Goal: Transaction & Acquisition: Purchase product/service

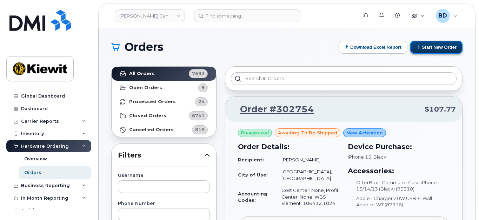
click at [431, 44] on button "Start New Order" at bounding box center [436, 47] width 52 height 13
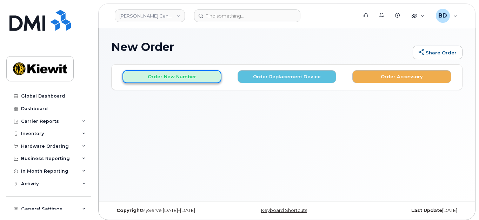
click at [165, 75] on button "Order New Number" at bounding box center [171, 76] width 99 height 13
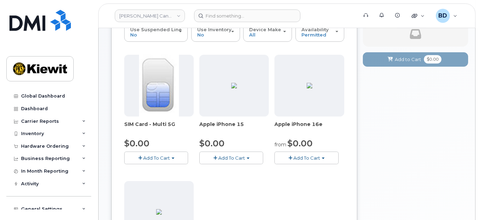
scroll to position [93, 0]
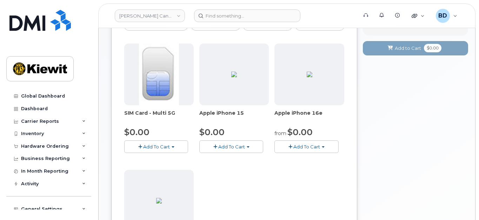
click at [228, 144] on span "Add To Cart" at bounding box center [231, 147] width 27 height 6
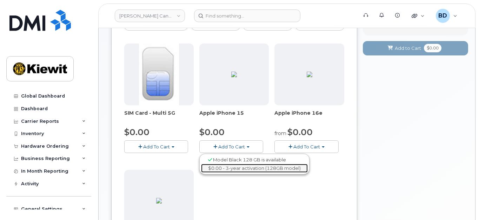
click at [233, 165] on link "$0.00 - 3-year activation (128GB model)" at bounding box center [254, 168] width 107 height 9
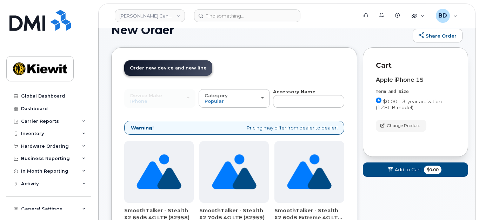
scroll to position [0, 0]
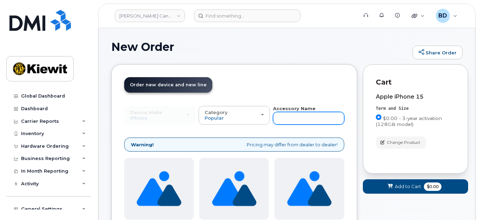
click at [293, 116] on input "text" at bounding box center [308, 118] width 71 height 13
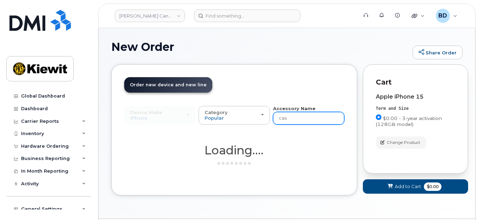
type input "case"
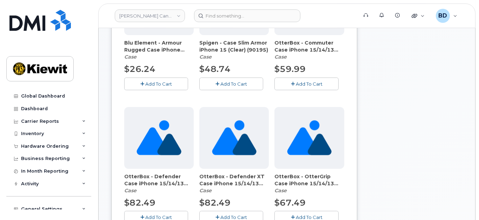
scroll to position [187, 0]
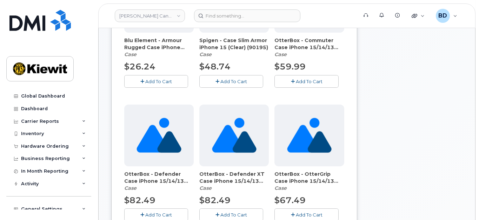
click at [294, 82] on button "Add To Cart" at bounding box center [306, 81] width 64 height 12
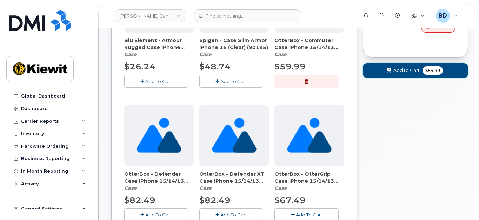
click at [396, 69] on span "Add to Cart" at bounding box center [406, 70] width 26 height 7
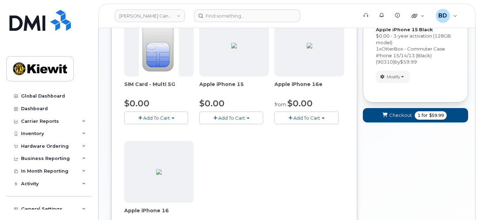
scroll to position [103, 0]
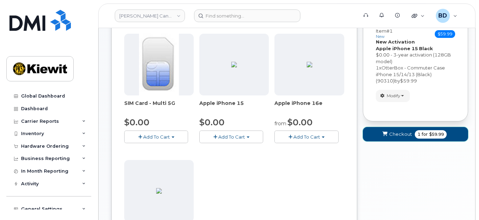
click at [395, 138] on button "Checkout 1 for $59.99" at bounding box center [415, 134] width 105 height 14
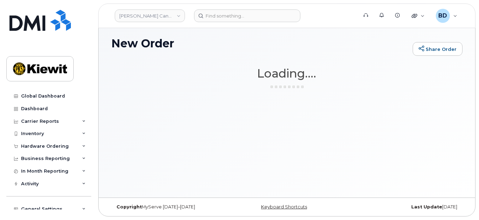
scroll to position [3, 0]
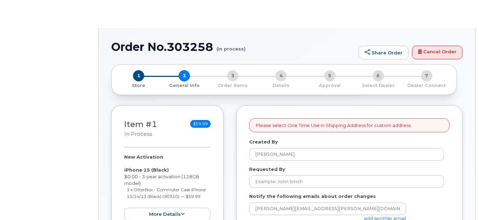
select select
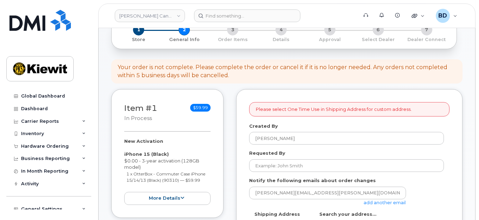
scroll to position [93, 0]
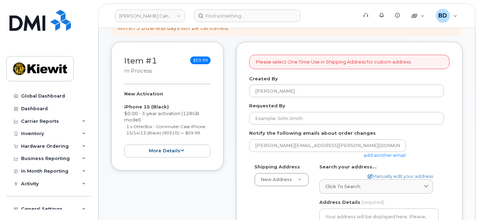
click at [387, 155] on link "add another email" at bounding box center [385, 155] width 42 height 6
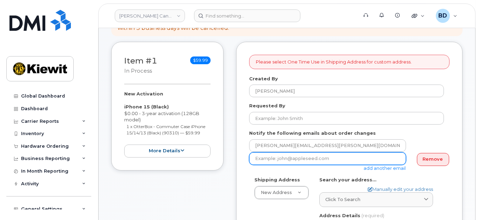
click at [263, 155] on input "email" at bounding box center [327, 158] width 157 height 13
click at [263, 156] on input "email" at bounding box center [327, 158] width 157 height 13
paste input "david.gutierrez@kiewit.com"
type input "david.gutierrez@kiewit.com"
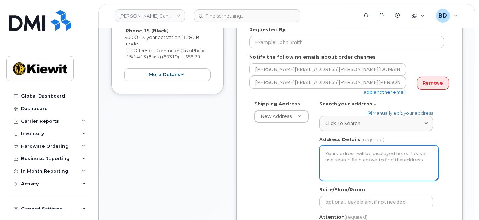
scroll to position [187, 0]
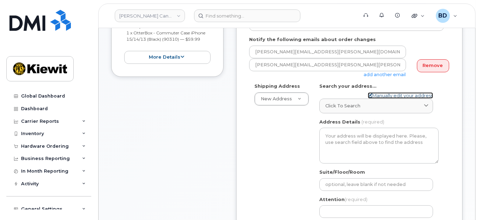
drag, startPoint x: 380, startPoint y: 93, endPoint x: 371, endPoint y: 100, distance: 11.5
click at [380, 94] on link "Manually edit your address" at bounding box center [400, 95] width 65 height 7
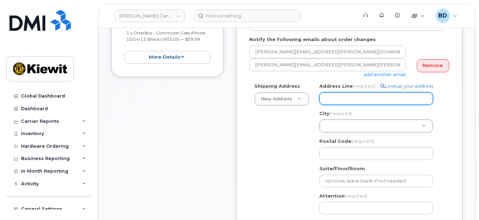
click at [332, 99] on input "Address Line (required)" at bounding box center [376, 98] width 114 height 13
paste input "1950 Brigantine Drive"
select select
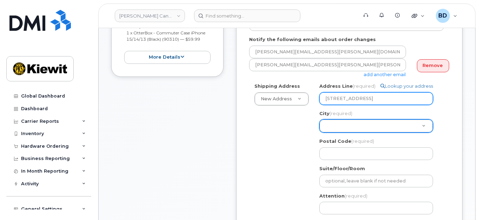
type input "1950 Brigantine Drive"
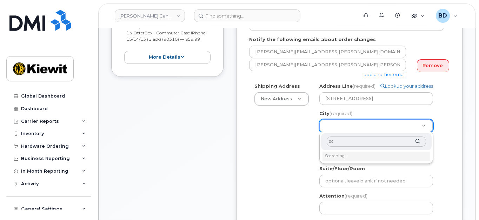
type input "o"
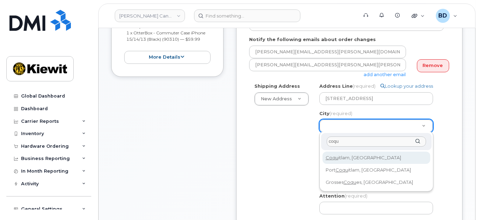
type input "coqu"
select select
type input "652"
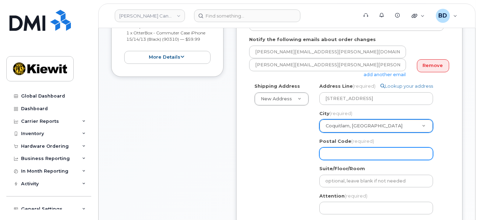
click at [341, 147] on input "Postal Code (required)" at bounding box center [376, 153] width 114 height 13
paste input "V3K 7B5"
select select
type input "V3K 7B5"
click at [336, 151] on input "V3K 7B5" at bounding box center [376, 153] width 114 height 13
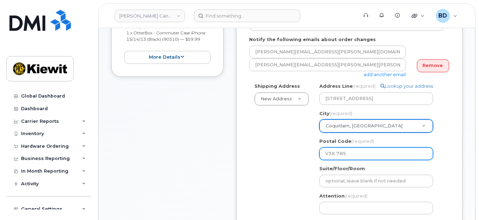
select select
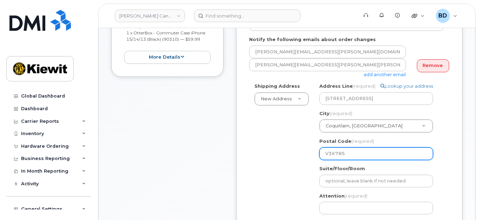
type input "V3K7B5"
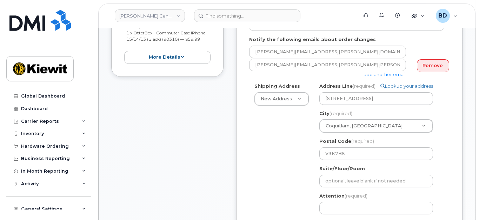
click at [272, 147] on div "Shipping Address New Address New Address 200 10333 Southport Road SW 200 10333 …" at bounding box center [346, 165] width 195 height 164
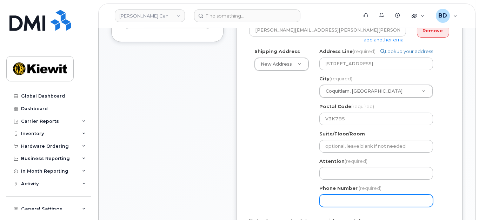
scroll to position [234, 0]
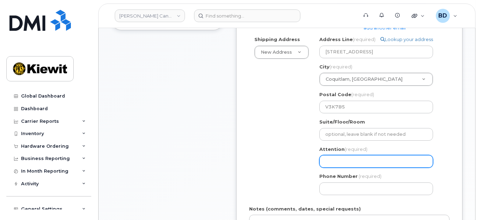
paste input "Marc.Secord"
select select
type input "Marc.Secord"
click at [332, 161] on input "Marc.Secord" at bounding box center [376, 161] width 114 height 13
select select
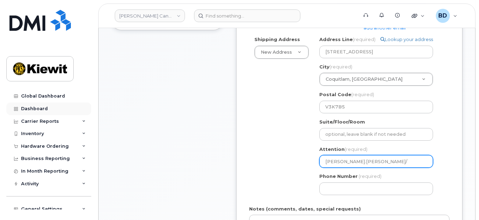
type input "Marc.Secord/"
click at [370, 161] on input "Marc.Secord/" at bounding box center [376, 161] width 114 height 13
paste input "Daniel Homeniuk"
select select
type input "Marc.Secord/Daniel Homeniuk"
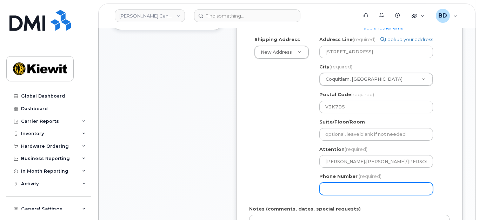
drag, startPoint x: 332, startPoint y: 186, endPoint x: 293, endPoint y: 130, distance: 67.6
click at [332, 182] on input "Phone Number" at bounding box center [376, 188] width 114 height 13
type input "8777727707"
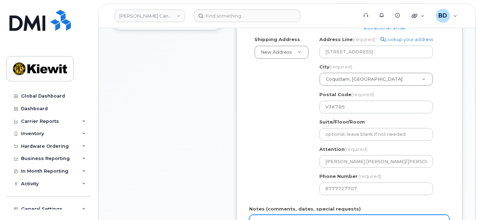
select select
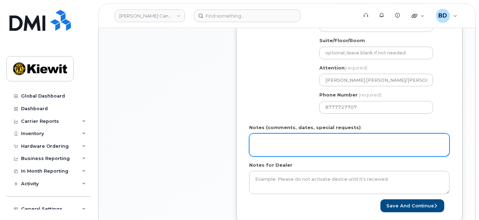
scroll to position [332, 0]
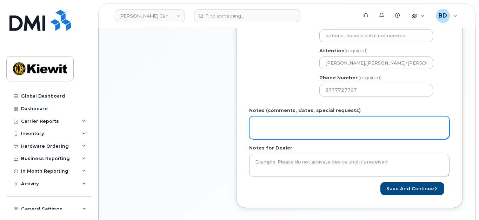
click at [266, 123] on textarea "Notes (comments, dates, special requests)" at bounding box center [349, 127] width 200 height 23
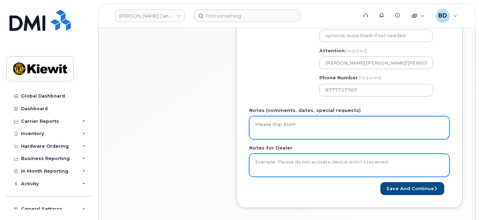
type textarea "Please Ship ASAP"
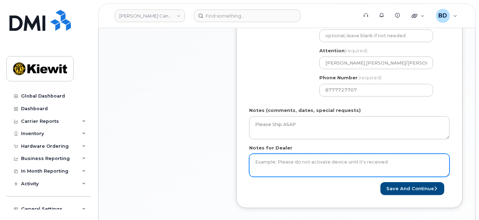
drag, startPoint x: 269, startPoint y: 155, endPoint x: 266, endPoint y: 159, distance: 4.8
click at [268, 157] on textarea "Notes for Dealer" at bounding box center [349, 165] width 200 height 23
click at [265, 161] on textarea "Notes for Dealer" at bounding box center [349, 165] width 200 height 23
type textarea "Please Ship ASAP"
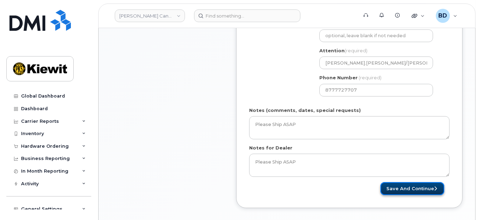
click at [406, 190] on button "Save and Continue" at bounding box center [412, 188] width 64 height 13
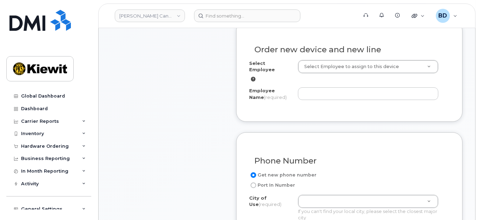
scroll to position [281, 0]
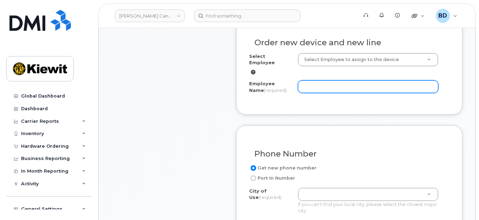
click at [315, 80] on input "Employee Name (required)" at bounding box center [368, 86] width 140 height 13
paste input "[PERSON_NAME]"
type input "[PERSON_NAME]"
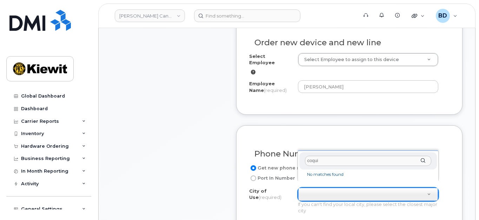
drag, startPoint x: 287, startPoint y: 164, endPoint x: 262, endPoint y: 165, distance: 25.3
type input "burnab"
drag, startPoint x: 334, startPoint y: 160, endPoint x: 284, endPoint y: 159, distance: 49.8
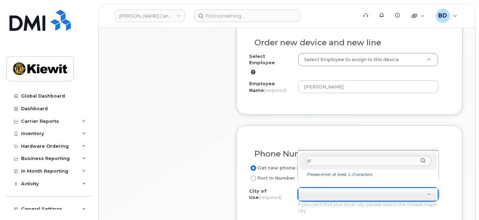
type input "p"
type input "n"
type input "m"
type input "b"
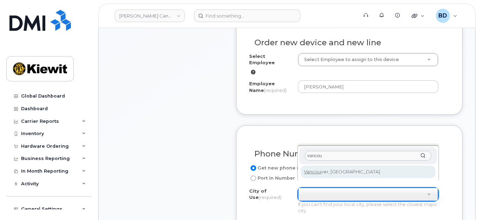
type input "vancou"
type input "964"
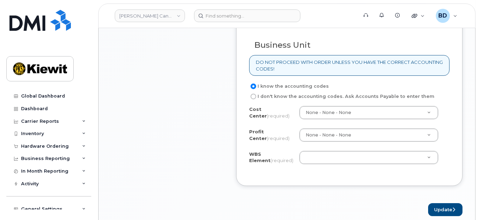
scroll to position [608, 0]
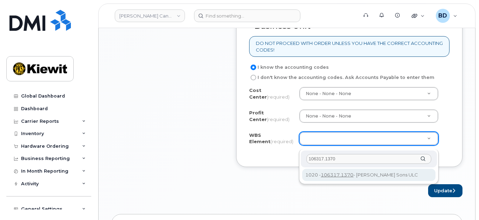
type input "106317.1370"
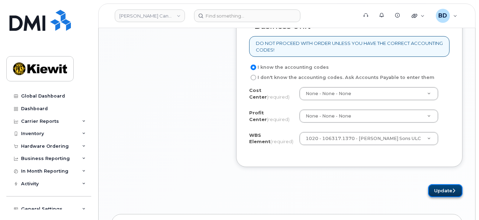
click at [442, 194] on button "Update" at bounding box center [445, 190] width 34 height 13
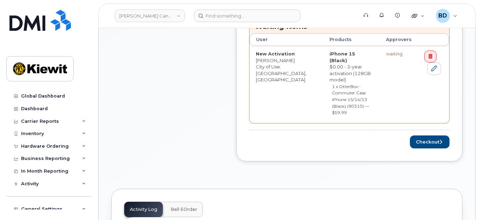
scroll to position [374, 0]
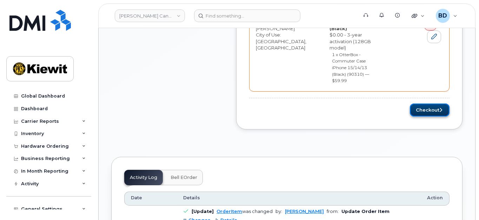
click at [422, 104] on button "Checkout" at bounding box center [430, 110] width 40 height 13
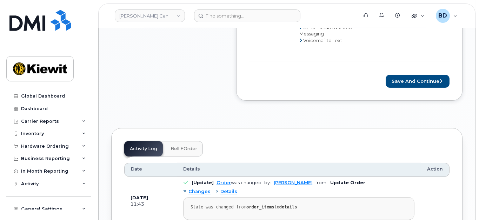
scroll to position [561, 0]
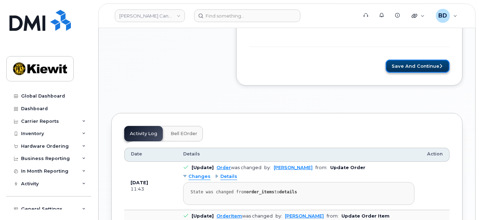
click at [410, 61] on button "Save and Continue" at bounding box center [418, 66] width 64 height 13
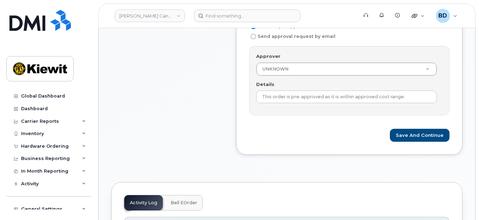
scroll to position [234, 0]
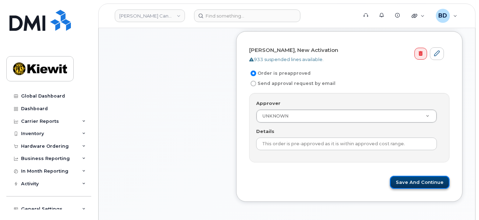
drag, startPoint x: 416, startPoint y: 181, endPoint x: 402, endPoint y: 178, distance: 14.3
click at [416, 181] on button "Save and Continue" at bounding box center [420, 182] width 60 height 13
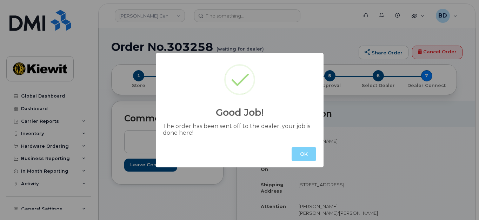
drag, startPoint x: 304, startPoint y: 154, endPoint x: 243, endPoint y: 95, distance: 84.9
click at [304, 153] on button "OK" at bounding box center [304, 154] width 25 height 14
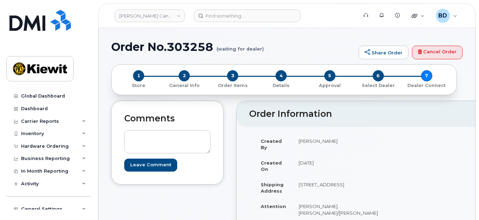
click at [187, 46] on h1 "Order No.303258 (waiting for dealer)" at bounding box center [233, 47] width 244 height 12
copy h1 "303258"
click at [82, 145] on icon at bounding box center [84, 147] width 4 height 4
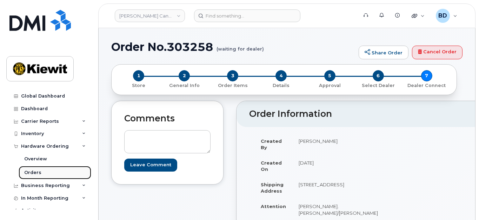
click at [41, 171] on link "Orders" at bounding box center [55, 172] width 73 height 13
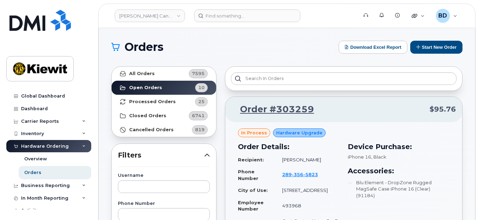
click at [431, 42] on button "Start New Order" at bounding box center [436, 47] width 52 height 13
drag, startPoint x: 429, startPoint y: 45, endPoint x: 425, endPoint y: 46, distance: 4.3
click at [429, 45] on button "Start New Order" at bounding box center [436, 47] width 52 height 13
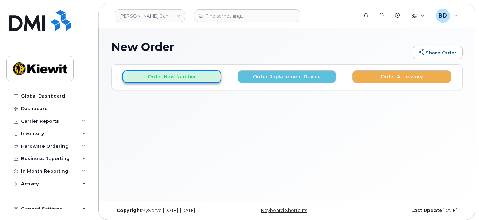
click at [141, 78] on button "Order New Number" at bounding box center [171, 76] width 99 height 13
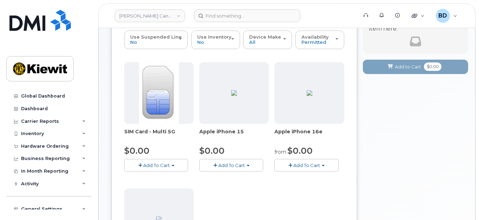
scroll to position [140, 0]
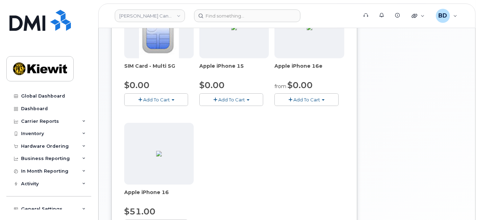
click at [233, 100] on span "Add To Cart" at bounding box center [231, 100] width 27 height 6
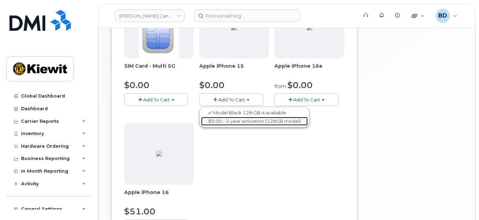
click at [240, 118] on link "$0.00 - 3-year activation (128GB model)" at bounding box center [254, 121] width 107 height 9
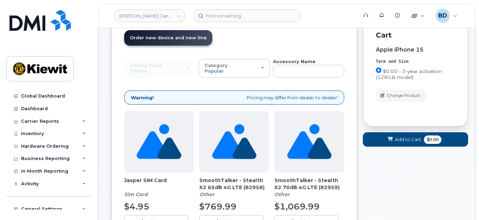
scroll to position [0, 0]
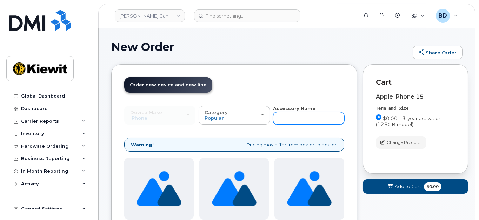
click at [293, 120] on input "text" at bounding box center [308, 118] width 71 height 13
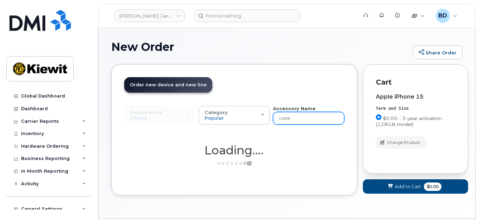
type input "case"
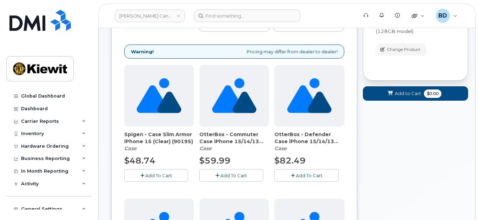
scroll to position [140, 0]
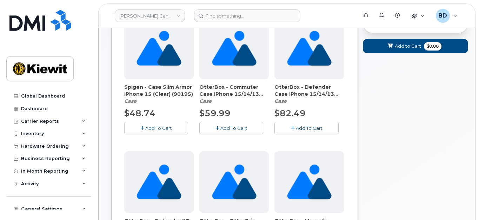
click at [214, 128] on button "Add To Cart" at bounding box center [231, 128] width 64 height 12
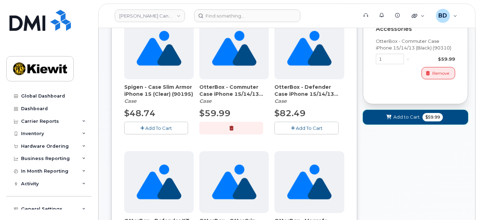
click at [400, 117] on span "Add to Cart" at bounding box center [406, 117] width 26 height 7
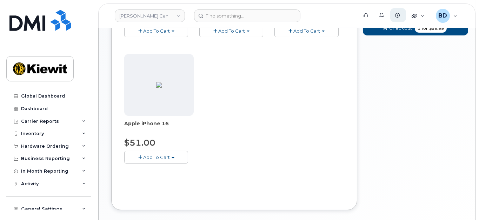
scroll to position [197, 0]
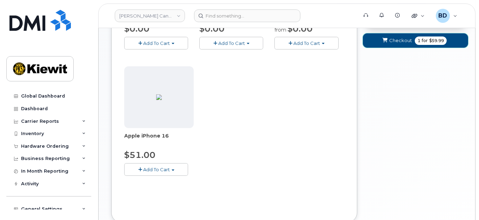
click at [386, 38] on icon "submit" at bounding box center [384, 40] width 5 height 5
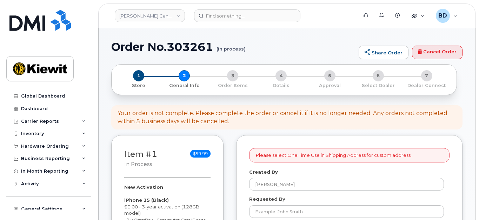
select select
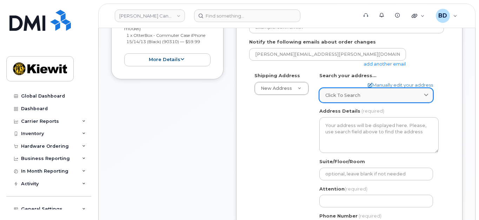
scroll to position [187, 0]
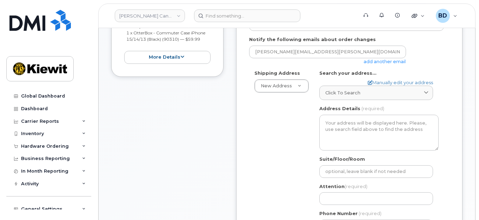
click at [375, 60] on link "add another email" at bounding box center [385, 62] width 42 height 6
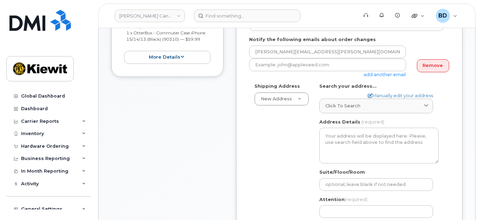
click at [236, 63] on div "Please select One Time Use in Shipping Address for custom address. Created By B…" at bounding box center [349, 152] width 226 height 409
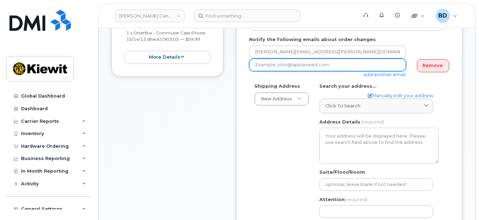
click at [254, 64] on input "email" at bounding box center [327, 65] width 157 height 13
paste input "mary.stein@kiewit.com"
type input "mary.stein@kiewit.com"
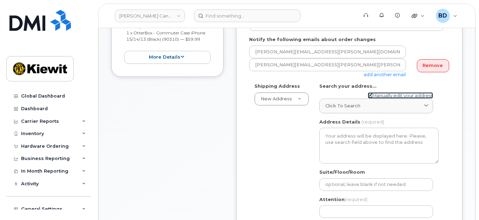
click at [379, 94] on link "Manually edit your address" at bounding box center [400, 95] width 65 height 7
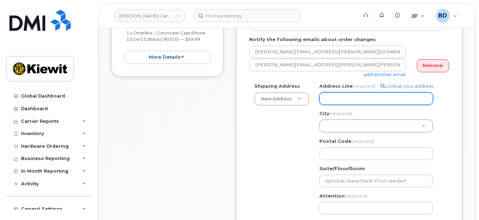
click at [335, 100] on input "Address Line (required)" at bounding box center [376, 98] width 114 height 13
paste input "mary.stein@kiewit.com"
select select
type input "[PERSON_NAME][EMAIL_ADDRESS][PERSON_NAME][PERSON_NAME][DOMAIN_NAME]"
drag, startPoint x: 384, startPoint y: 97, endPoint x: 185, endPoint y: 90, distance: 199.8
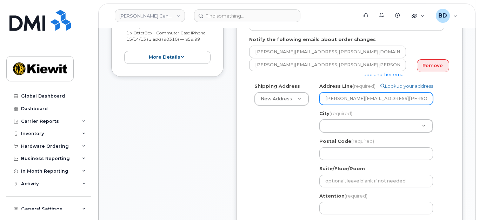
click at [185, 90] on div "Item #1 in process $59.99 New Activation iPhone 15 (Black) $0.00 - 3-year activ…" at bounding box center [286, 155] width 351 height 415
select select
click at [326, 96] on input "Address Line (required)" at bounding box center [376, 98] width 114 height 13
paste input "DNNP 1 Holt Road South Receiving Area 13"
select select
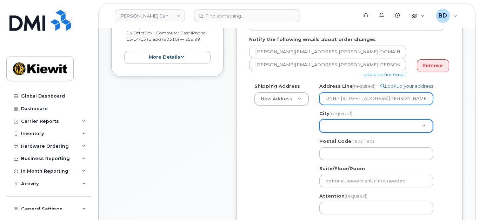
type input "DNNP 1 Holt Road South Receiving Area 13"
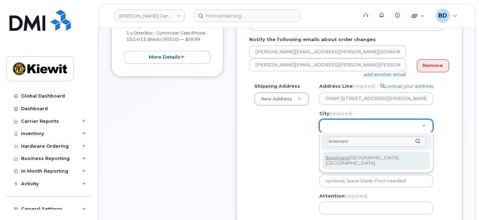
type input "bowmanv"
select select
type input "3729"
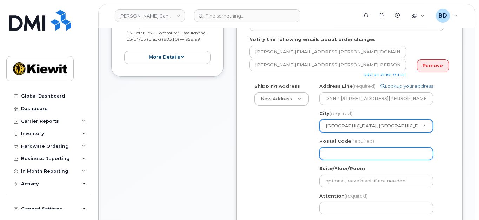
click at [335, 154] on input "Postal Code (required)" at bounding box center [376, 153] width 114 height 13
paste input "L1C 3Z8"
select select
type input "L1C 3Z8"
click at [334, 153] on input "L1C 3Z8" at bounding box center [376, 153] width 114 height 13
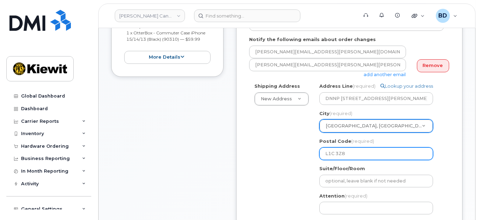
select select
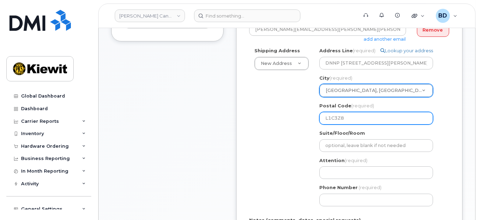
scroll to position [234, 0]
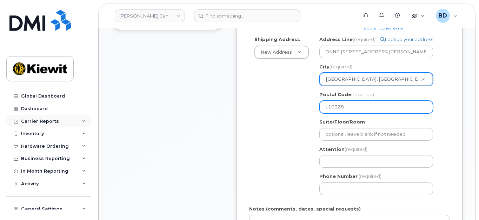
type input "L1C3Z8"
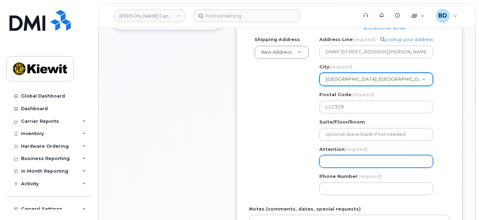
paste input "Craig Williams & Courtney Robia"
select select
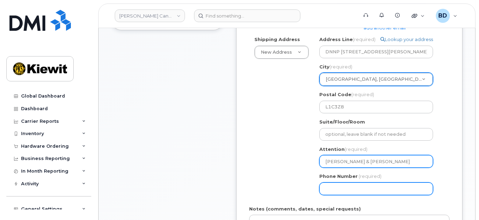
type input "Craig Williams & Courtney Robia"
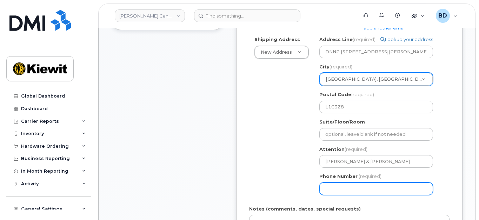
click at [328, 188] on input "Phone Number" at bounding box center [376, 188] width 114 height 13
type input "8777727707"
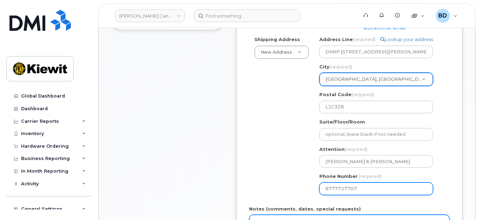
select select
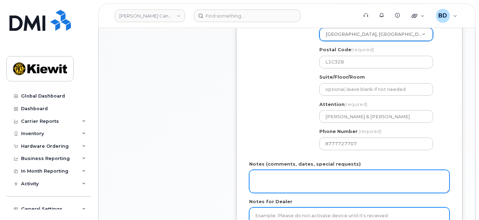
scroll to position [379, 0]
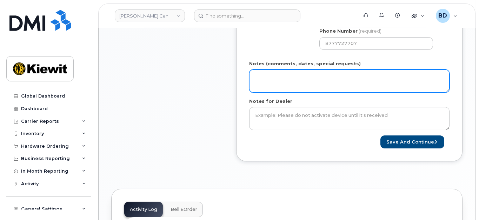
drag, startPoint x: 272, startPoint y: 84, endPoint x: 288, endPoint y: 80, distance: 17.0
click at [273, 83] on textarea "Notes (comments, dates, special requests)" at bounding box center [349, 80] width 200 height 23
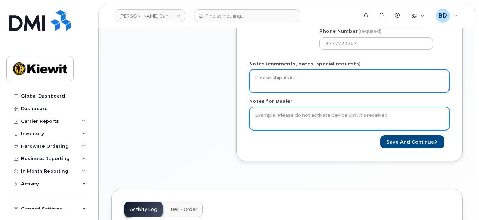
type textarea "Please Ship ASAP"
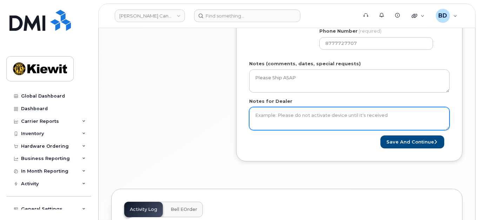
click at [267, 114] on textarea "Notes for Dealer" at bounding box center [349, 118] width 200 height 23
type textarea "Please Ship ASAP"
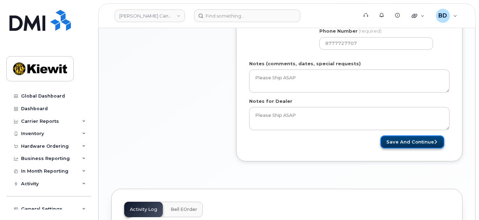
click at [400, 137] on button "Save and Continue" at bounding box center [412, 141] width 64 height 13
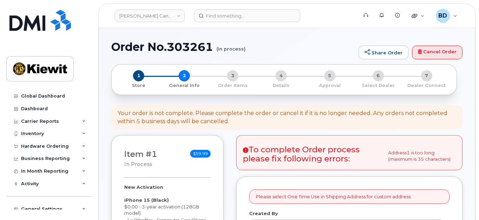
select select
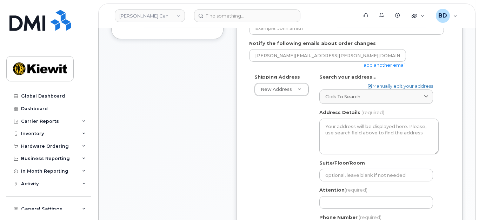
scroll to position [187, 0]
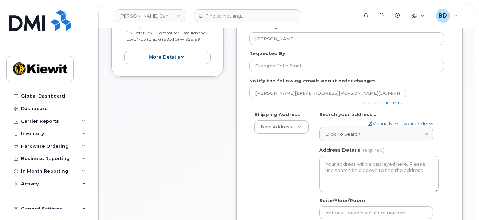
click at [381, 102] on link "add another email" at bounding box center [385, 103] width 42 height 6
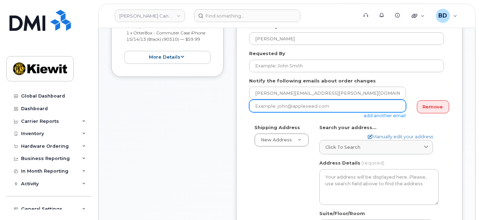
click at [261, 106] on input "email" at bounding box center [327, 106] width 157 height 13
paste input "[PERSON_NAME][EMAIL_ADDRESS][PERSON_NAME][PERSON_NAME][DOMAIN_NAME]"
type input "[PERSON_NAME][EMAIL_ADDRESS][PERSON_NAME][PERSON_NAME][DOMAIN_NAME]"
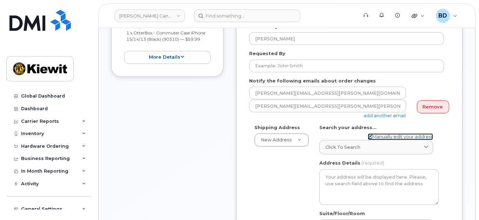
click at [377, 133] on link "Manually edit your address" at bounding box center [400, 136] width 65 height 7
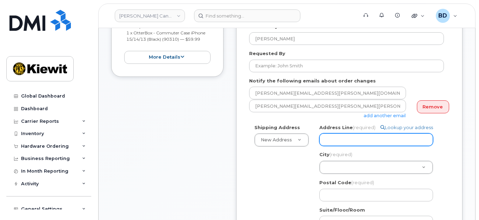
click at [324, 141] on input "Address Line (required)" at bounding box center [376, 139] width 114 height 13
paste input "1 Holt Road South"
select select
type input "1 Holt Road South"
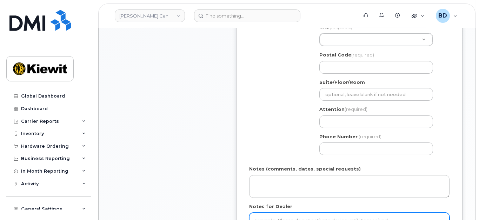
scroll to position [327, 0]
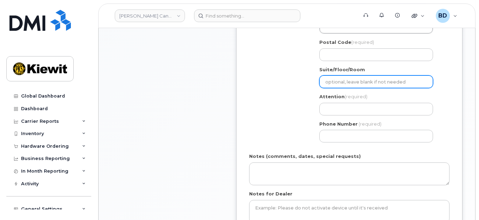
click at [329, 80] on input "Suite/Floor/Room" at bounding box center [376, 81] width 114 height 13
paste input "Receiving Area 13"
select select
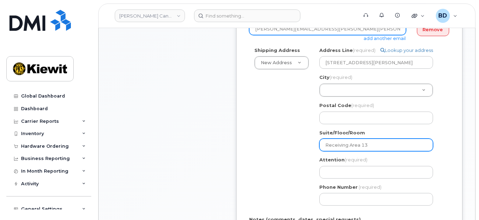
scroll to position [281, 0]
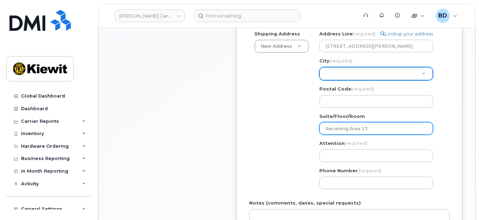
type input "Receiving Area 13"
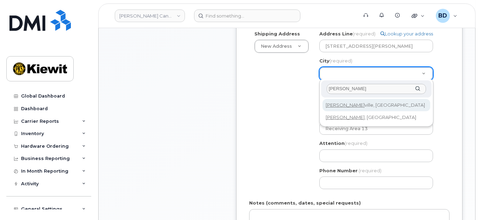
type input "bowman"
select select
type input "3729"
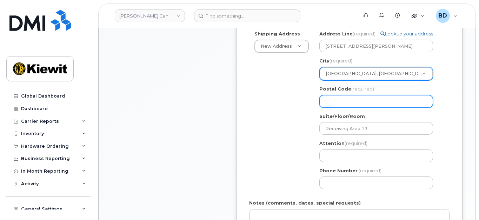
click at [337, 102] on input "Postal Code (required)" at bounding box center [376, 101] width 114 height 13
click at [330, 102] on input "Postal Code (required)" at bounding box center [376, 101] width 114 height 13
paste input "L1C 3Z8"
select select
type input "L1C 3Z8"
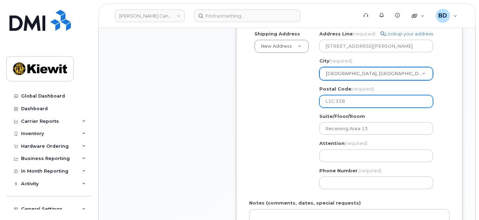
click at [334, 100] on input "L1C 3Z8" at bounding box center [376, 101] width 114 height 13
select select
type input "L1C3Z8"
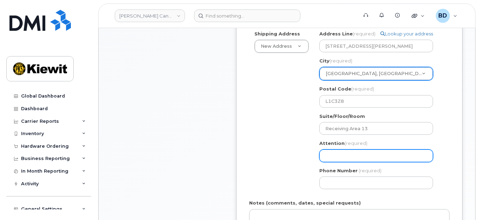
click at [327, 153] on input "Attention (required)" at bounding box center [376, 155] width 114 height 13
paste input "[PERSON_NAME] & [PERSON_NAME]"
select select
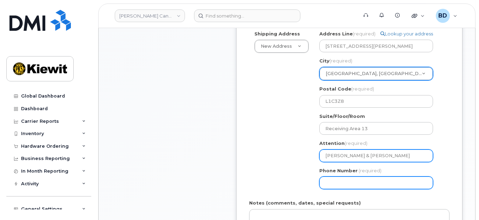
type input "[PERSON_NAME] & [PERSON_NAME]"
click at [333, 178] on input "Phone Number" at bounding box center [376, 183] width 114 height 13
click at [342, 184] on input "877" at bounding box center [376, 183] width 114 height 13
type input "8777727707"
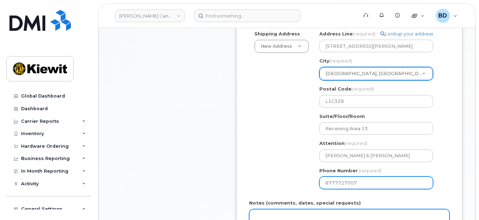
select select
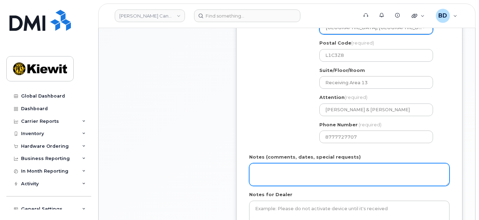
scroll to position [327, 0]
drag, startPoint x: 320, startPoint y: 169, endPoint x: 325, endPoint y: 154, distance: 15.9
click at [325, 162] on textarea "Notes (comments, dates, special requests)" at bounding box center [349, 173] width 200 height 23
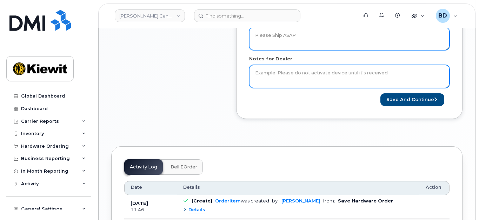
scroll to position [468, 0]
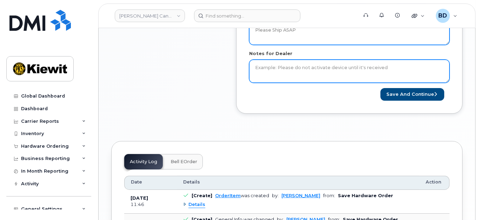
type textarea "Please Ship ASAP"
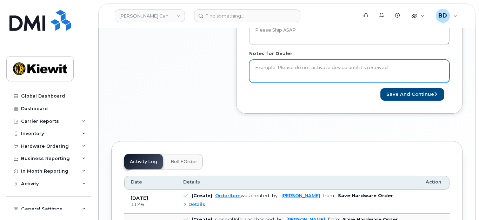
drag, startPoint x: 268, startPoint y: 67, endPoint x: 269, endPoint y: 64, distance: 3.5
click at [268, 67] on textarea "Notes for Dealer" at bounding box center [349, 71] width 200 height 23
click at [311, 65] on textarea "Please Ship ASAP" at bounding box center [349, 71] width 200 height 23
type textarea "Please Ship ASAP"
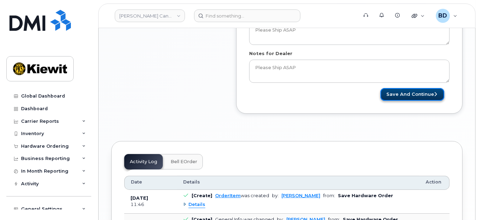
click at [410, 94] on button "Save and Continue" at bounding box center [412, 94] width 64 height 13
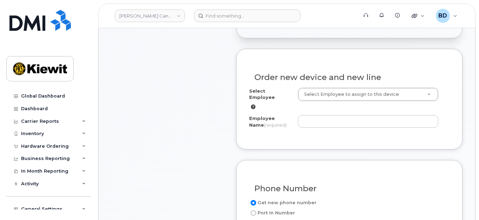
scroll to position [234, 0]
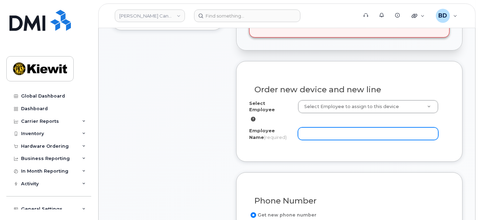
click at [335, 128] on input "Employee Name (required)" at bounding box center [368, 133] width 140 height 13
paste input "[DEMOGRAPHIC_DATA][PERSON_NAME]"
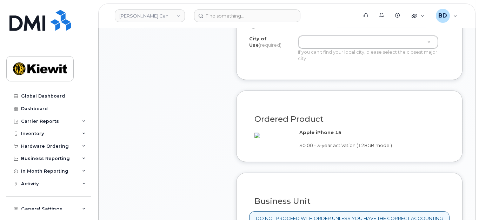
scroll to position [421, 0]
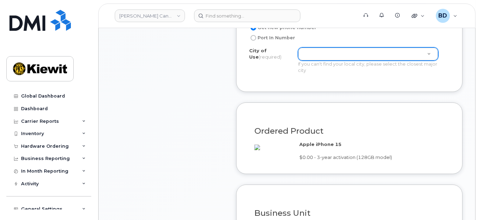
type input "[DEMOGRAPHIC_DATA][PERSON_NAME]"
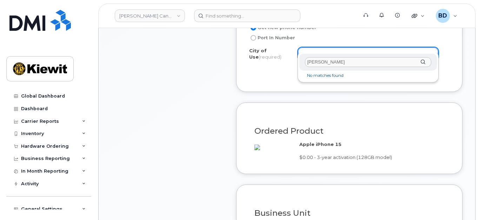
drag, startPoint x: 333, startPoint y: 61, endPoint x: 228, endPoint y: 71, distance: 106.0
click at [228, 70] on body "[PERSON_NAME] Canada Inc Support Alerts Knowledge Base Quicklinks Suspend / Can…" at bounding box center [239, 162] width 479 height 1166
drag, startPoint x: 333, startPoint y: 61, endPoint x: 244, endPoint y: 56, distance: 88.9
click at [244, 56] on body "[PERSON_NAME] Canada Inc Support Alerts Knowledge Base Quicklinks Suspend / Can…" at bounding box center [239, 162] width 479 height 1166
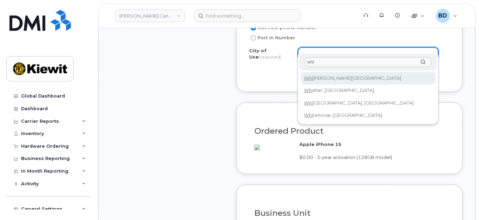
drag, startPoint x: 321, startPoint y: 61, endPoint x: 273, endPoint y: 58, distance: 48.2
click at [273, 58] on body "[PERSON_NAME] Canada Inc Support Alerts Knowledge Base Quicklinks Suspend / Can…" at bounding box center [239, 162] width 479 height 1166
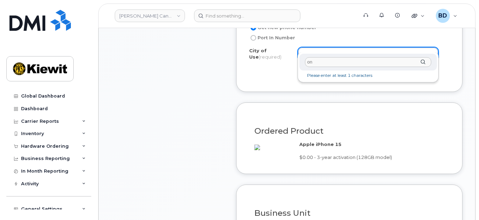
type input "o"
drag, startPoint x: 315, startPoint y: 60, endPoint x: 238, endPoint y: 62, distance: 77.2
click at [238, 62] on body "[PERSON_NAME] Canada Inc Support Alerts Knowledge Base Quicklinks Suspend / Can…" at bounding box center [239, 162] width 479 height 1166
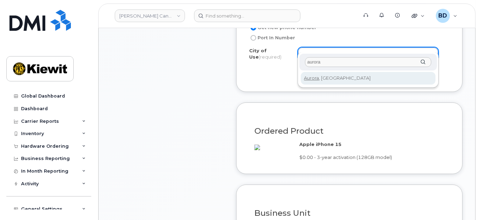
type input "aurora"
type input "3638"
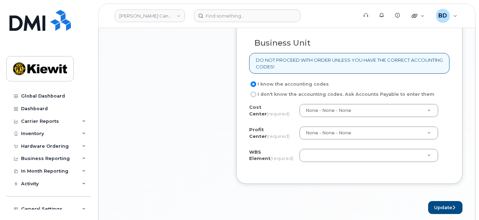
scroll to position [608, 0]
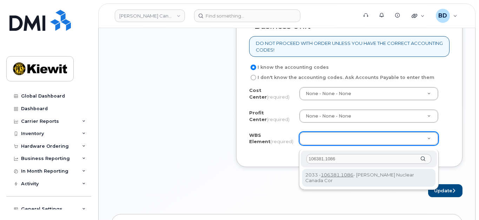
type input "106381.1086"
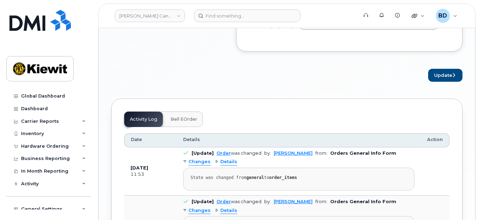
scroll to position [748, 0]
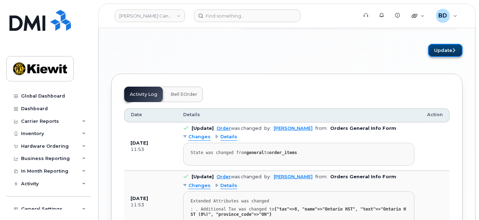
click at [434, 54] on button "Update" at bounding box center [445, 50] width 34 height 13
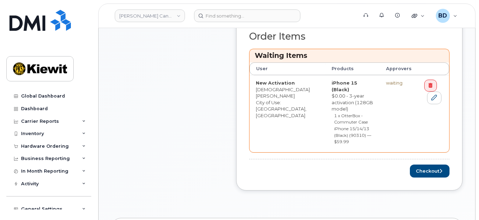
scroll to position [327, 0]
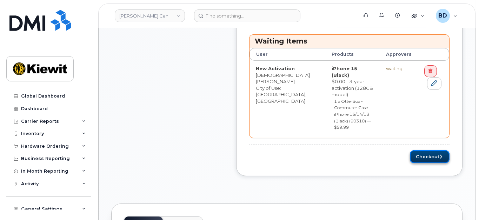
click at [432, 150] on button "Checkout" at bounding box center [430, 156] width 40 height 13
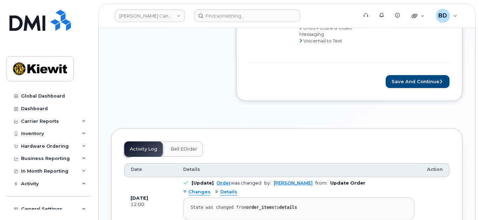
scroll to position [561, 0]
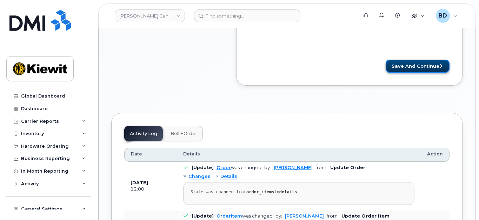
click at [417, 60] on button "Save and Continue" at bounding box center [418, 66] width 64 height 13
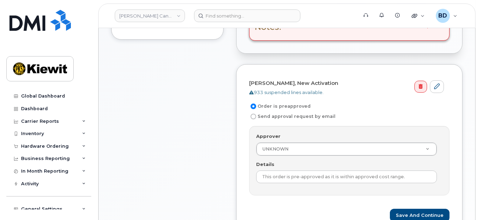
scroll to position [234, 0]
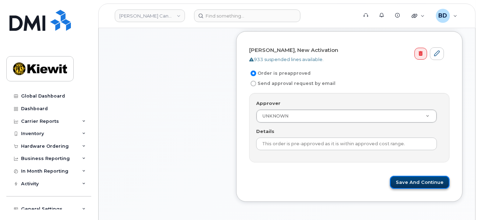
click at [422, 178] on button "Save and Continue" at bounding box center [420, 182] width 60 height 13
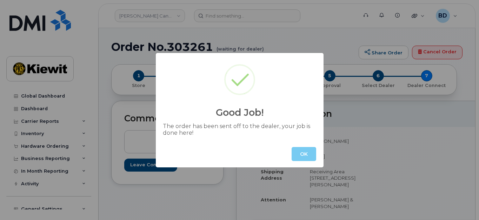
click at [300, 154] on button "OK" at bounding box center [304, 154] width 25 height 14
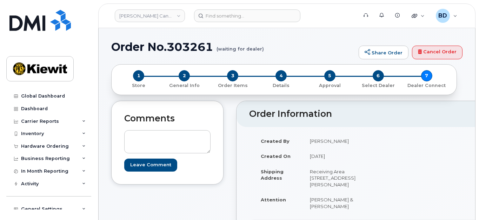
click at [187, 41] on h1 "Order No.303261 (waiting for dealer)" at bounding box center [233, 47] width 244 height 12
copy h1 "303261"
click at [138, 15] on link "Kiewit Canada Inc" at bounding box center [150, 15] width 70 height 13
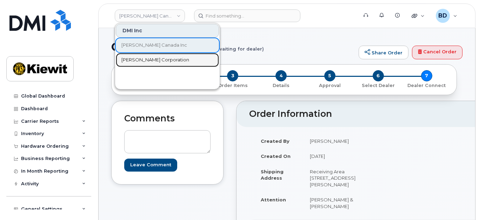
click at [149, 58] on span "[PERSON_NAME] Corporation" at bounding box center [155, 59] width 68 height 7
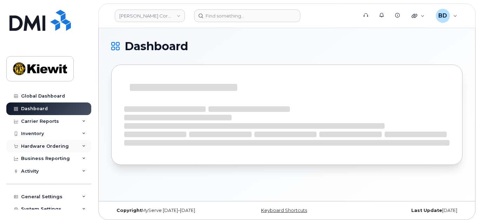
click at [82, 147] on icon at bounding box center [84, 147] width 4 height 4
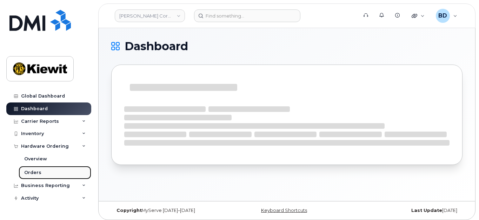
click at [35, 174] on div "Orders" at bounding box center [32, 172] width 17 height 6
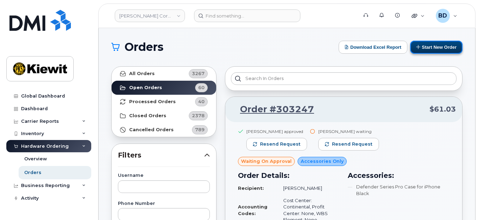
click at [441, 44] on button "Start New Order" at bounding box center [436, 47] width 52 height 13
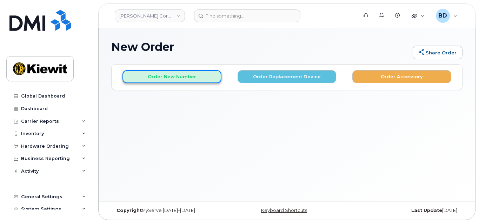
click at [176, 76] on button "Order New Number" at bounding box center [171, 76] width 99 height 13
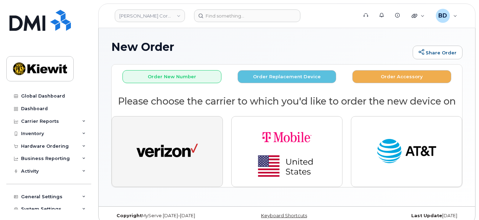
click at [175, 126] on button "button" at bounding box center [167, 151] width 111 height 71
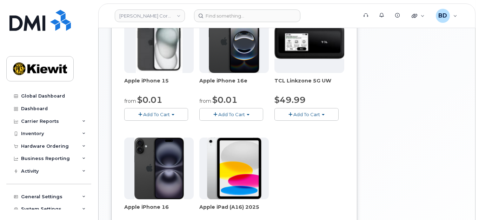
scroll to position [140, 0]
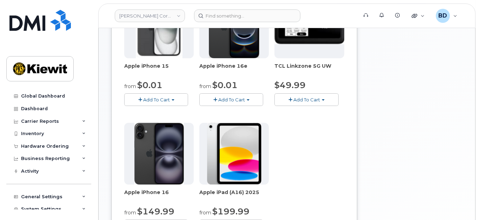
click at [160, 100] on span "Add To Cart" at bounding box center [156, 100] width 27 height 6
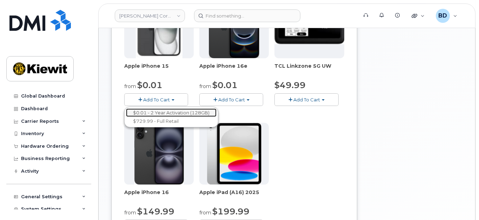
click at [157, 111] on link "$0.01 - 2 Year Activation (128GB)" at bounding box center [171, 112] width 91 height 9
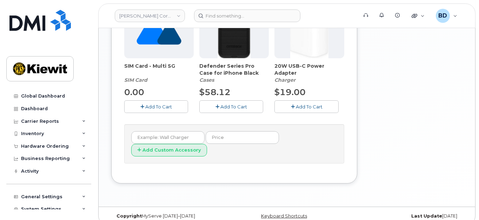
scroll to position [297, 0]
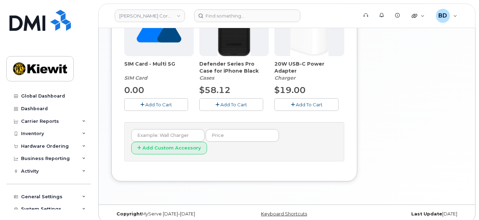
drag, startPoint x: 234, startPoint y: 104, endPoint x: 241, endPoint y: 104, distance: 6.7
click at [235, 104] on span "Add To Cart" at bounding box center [233, 105] width 27 height 6
click at [309, 105] on span "Add To Cart" at bounding box center [309, 105] width 27 height 6
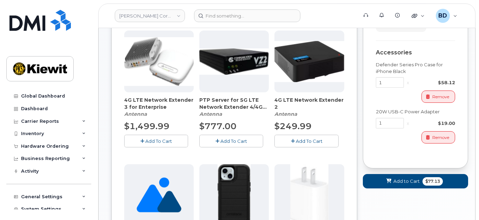
scroll to position [115, 0]
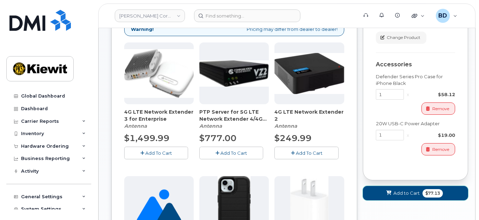
click at [398, 191] on span "Add to Cart" at bounding box center [406, 193] width 26 height 7
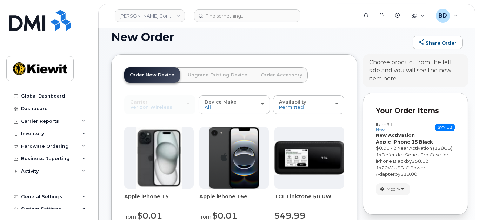
scroll to position [56, 0]
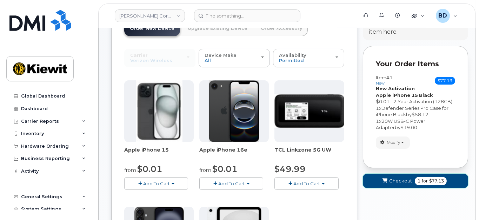
click at [402, 180] on span "Checkout" at bounding box center [400, 181] width 23 height 7
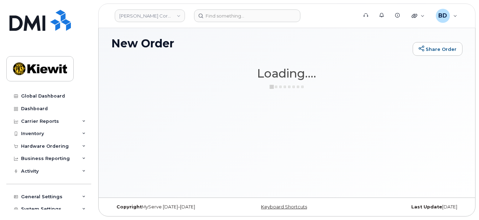
scroll to position [3, 0]
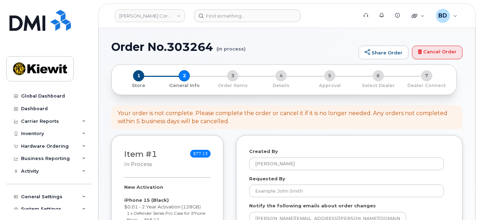
select select
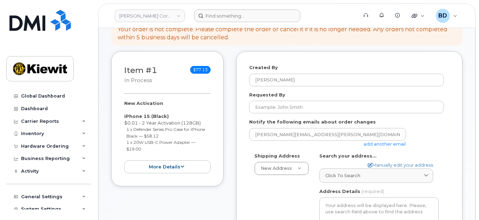
scroll to position [140, 0]
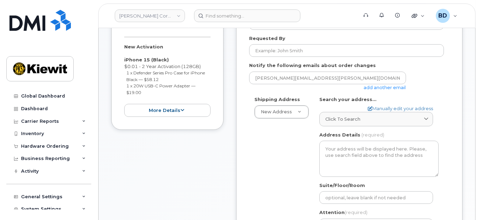
click at [375, 86] on link "add another email" at bounding box center [385, 88] width 42 height 6
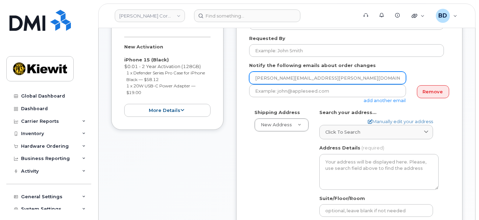
click at [290, 79] on input "[PERSON_NAME][EMAIL_ADDRESS][PERSON_NAME][DOMAIN_NAME]" at bounding box center [327, 78] width 157 height 13
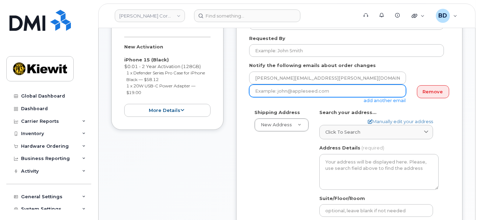
click at [260, 91] on input "email" at bounding box center [327, 91] width 157 height 13
paste input "[PERSON_NAME][EMAIL_ADDRESS][PERSON_NAME][PERSON_NAME][DOMAIN_NAME]"
type input "[PERSON_NAME][EMAIL_ADDRESS][PERSON_NAME][PERSON_NAME][DOMAIN_NAME]"
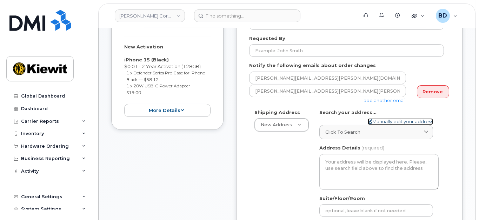
click at [386, 119] on link "Manually edit your address" at bounding box center [400, 121] width 65 height 7
select select
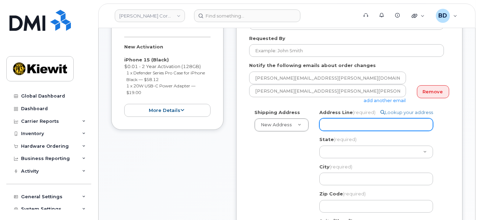
click at [330, 124] on input "Address Line (required)" at bounding box center [376, 124] width 114 height 13
paste input "2551 Picadilly Rd."
select select
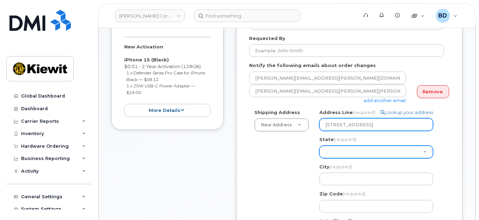
type input "2551 Picadilly Rd."
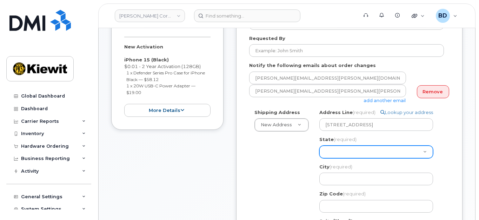
click at [334, 149] on select "Alabama Alaska American Samoa Arizona Arkansas California Colorado Connecticut …" at bounding box center [376, 152] width 114 height 13
select select "CO"
click at [338, 152] on select "Alabama Alaska American Samoa Arizona Arkansas California Colorado Connecticut …" at bounding box center [376, 152] width 114 height 13
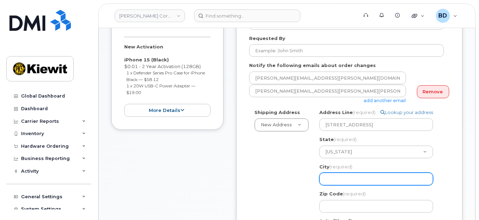
click at [340, 180] on input "City (required)" at bounding box center [376, 179] width 114 height 13
select select
type input "A"
select select
type input "Au"
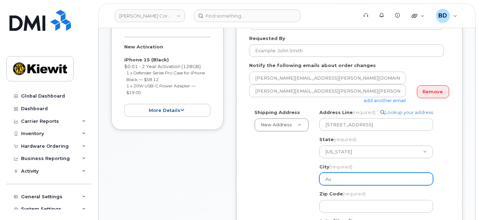
select select
type input "Aur"
select select
type input "Auro"
select select
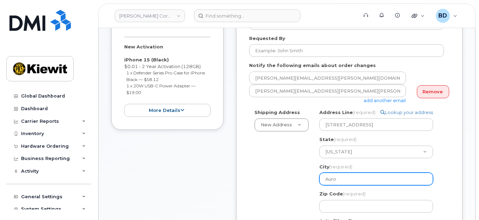
type input "Auror"
select select
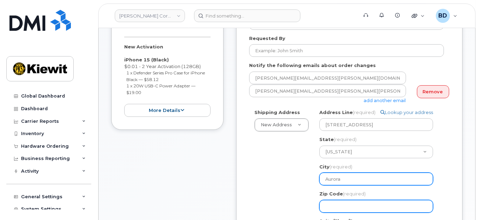
type input "Aurora"
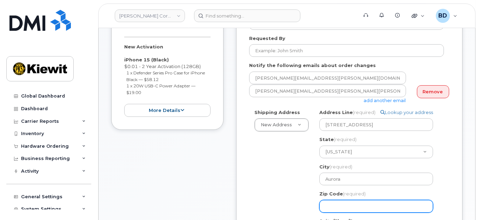
click at [342, 207] on input "Zip Code (required)" at bounding box center [376, 206] width 114 height 13
select select
type input "8"
select select
type input "80"
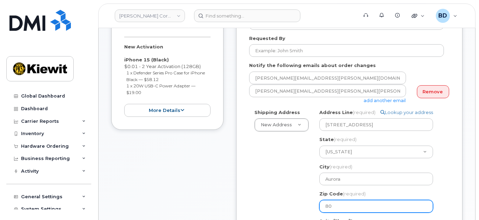
select select
type input "800"
select select
type input "8001"
select select
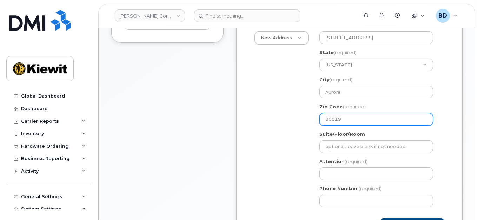
scroll to position [234, 0]
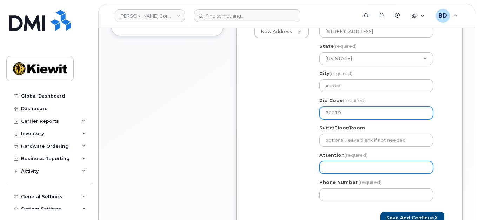
type input "80019"
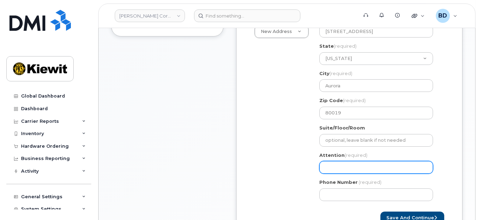
click at [330, 166] on input "Attention (required)" at bounding box center [376, 167] width 114 height 13
click at [331, 164] on input "Attention (required)" at bounding box center [376, 167] width 114 height 13
paste input "Thomas.Fishe"
select select
type input "Thomas.Fishe"
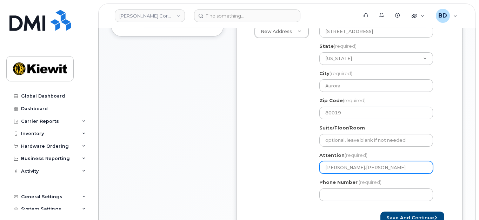
click at [362, 168] on input "Thomas.Fishe" at bounding box center [376, 167] width 114 height 13
select select
type input "Thomas.Fisher"
select select
type input "Thomas.Fisher/"
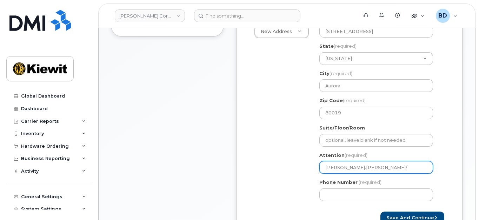
drag, startPoint x: 384, startPoint y: 159, endPoint x: 382, endPoint y: 166, distance: 6.6
click at [382, 166] on div "Attention (required) Thomas.Fisher/" at bounding box center [378, 163] width 119 height 22
click at [381, 166] on input "Thomas.Fisher/" at bounding box center [376, 167] width 114 height 13
paste input "Jack Bevard"
select select
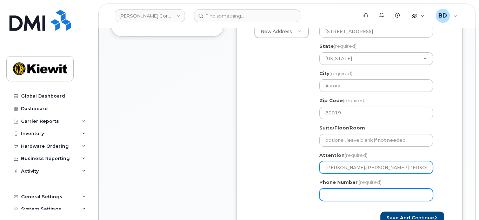
type input "Thomas.Fisher/Jack Bevard"
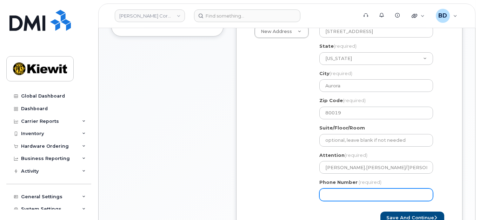
click at [329, 196] on input "Phone Number" at bounding box center [376, 194] width 114 height 13
type input "877772770"
select select
type input "8777727707"
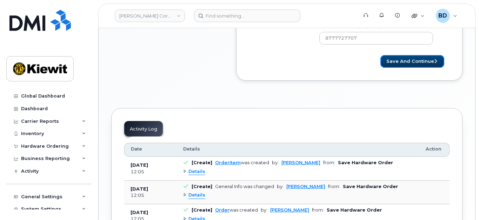
scroll to position [378, 0]
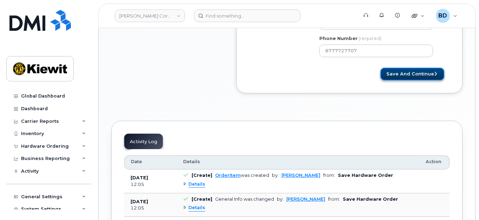
click at [398, 73] on button "Save and Continue" at bounding box center [412, 74] width 64 height 13
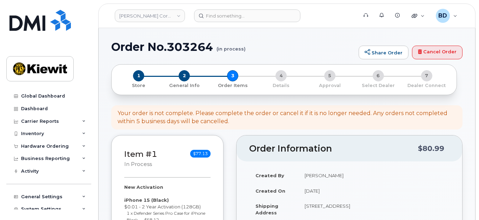
select select
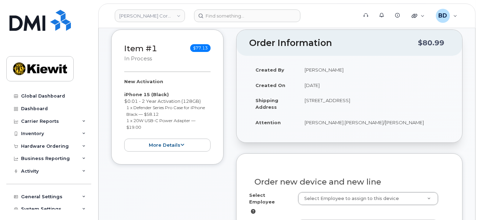
scroll to position [187, 0]
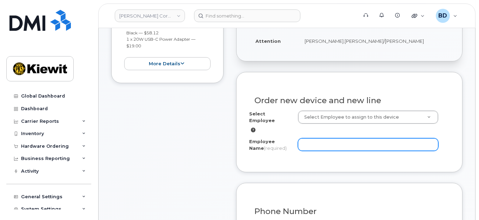
click at [306, 139] on input "Employee Name (required)" at bounding box center [368, 144] width 140 height 13
paste input "[PERSON_NAME]"
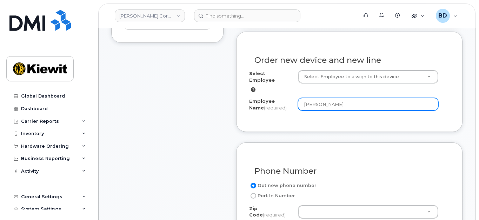
scroll to position [327, 0]
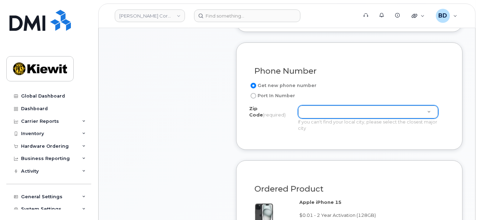
type input "Jack Bevard"
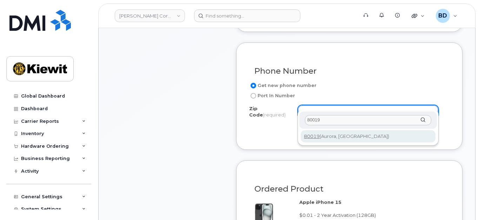
type input "80019"
type input "80019 (Aurora, CO)"
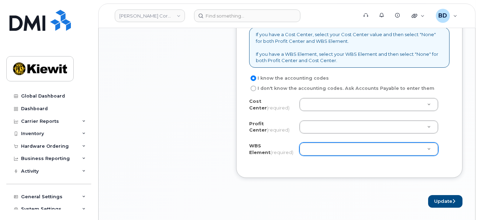
scroll to position [608, 0]
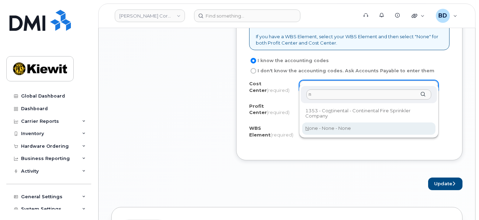
type input "n"
type input "None"
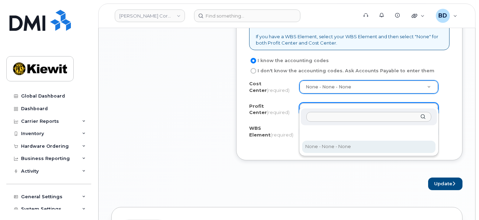
drag, startPoint x: 320, startPoint y: 146, endPoint x: 310, endPoint y: 123, distance: 25.1
select select "None"
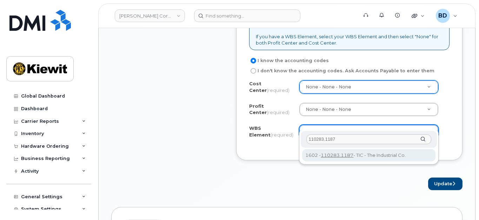
type input "110283.1187"
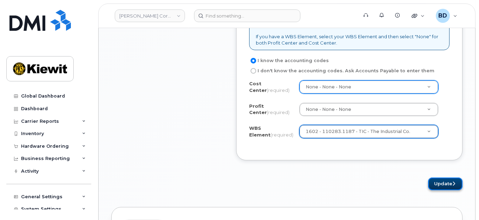
click at [444, 178] on button "Update" at bounding box center [445, 184] width 34 height 13
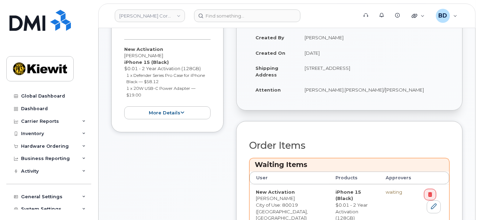
scroll to position [234, 0]
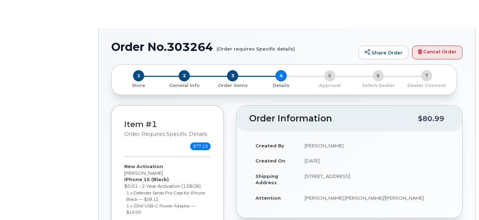
select select "Business Unlimited Smartphone"
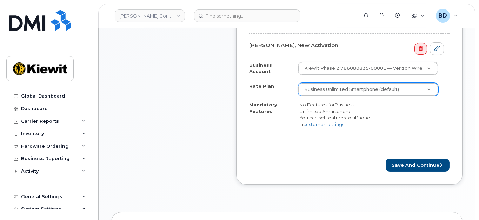
scroll to position [234, 0]
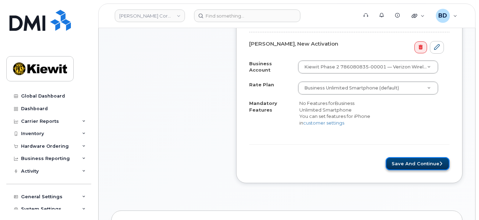
click at [405, 157] on button "Save and Continue" at bounding box center [418, 163] width 64 height 13
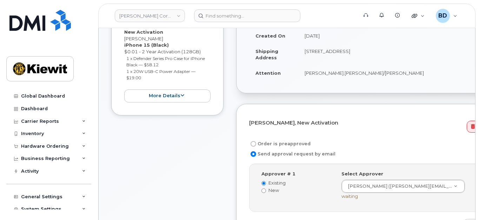
scroll to position [187, 0]
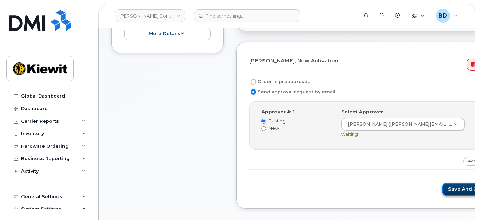
click at [442, 185] on button "Save and Continue" at bounding box center [472, 189] width 60 height 13
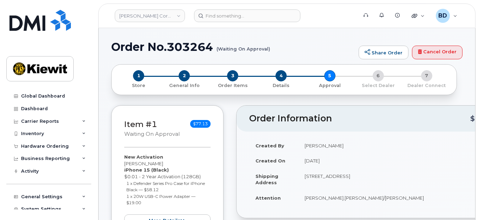
click at [181, 42] on h1 "Order No.303264 (Waiting On Approval)" at bounding box center [233, 47] width 244 height 12
copy h1 "303264"
click at [82, 145] on icon at bounding box center [84, 147] width 4 height 4
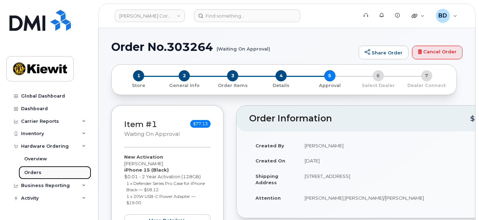
click at [38, 169] on div "Orders" at bounding box center [32, 172] width 17 height 6
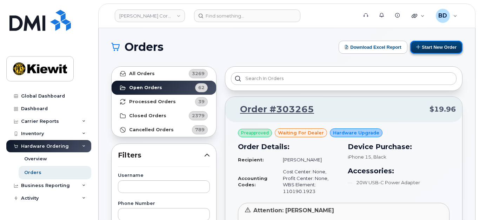
click at [445, 47] on button "Start New Order" at bounding box center [436, 47] width 52 height 13
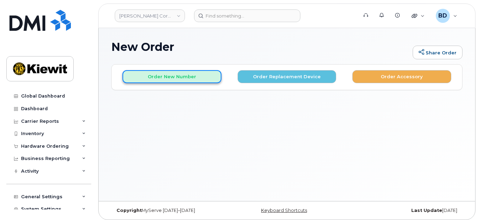
click at [180, 77] on button "Order New Number" at bounding box center [171, 76] width 99 height 13
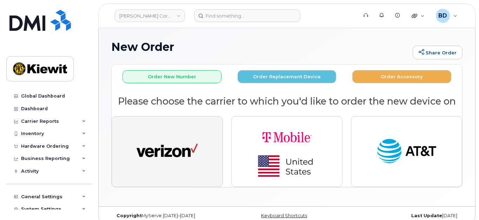
click at [169, 144] on img "button" at bounding box center [167, 152] width 61 height 32
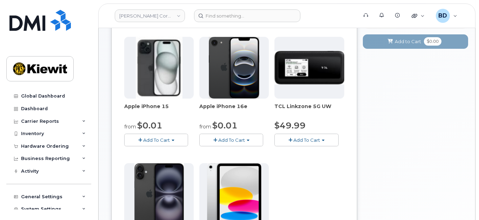
scroll to position [140, 0]
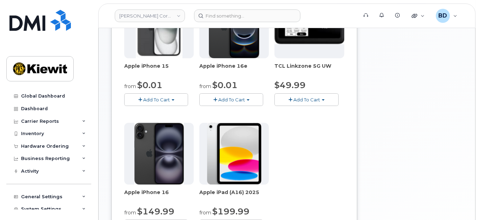
click at [159, 99] on span "Add To Cart" at bounding box center [156, 100] width 27 height 6
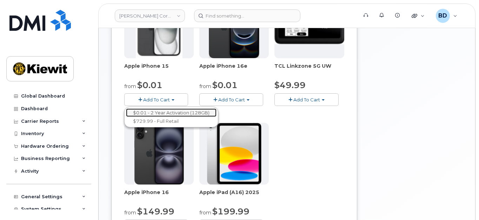
click at [161, 112] on link "$0.01 - 2 Year Activation (128GB)" at bounding box center [171, 112] width 91 height 9
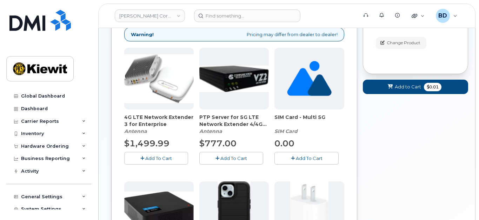
scroll to position [251, 0]
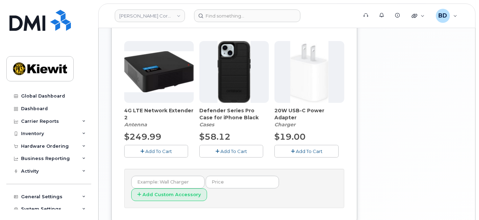
click at [234, 148] on span "Add To Cart" at bounding box center [233, 151] width 27 height 6
click at [310, 147] on button "Add To Cart" at bounding box center [306, 151] width 64 height 12
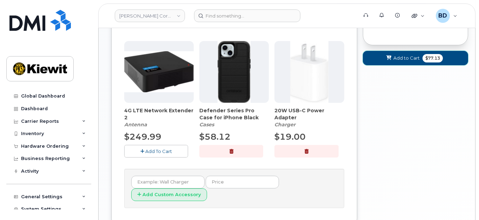
click at [394, 56] on span "Add to Cart" at bounding box center [406, 58] width 26 height 7
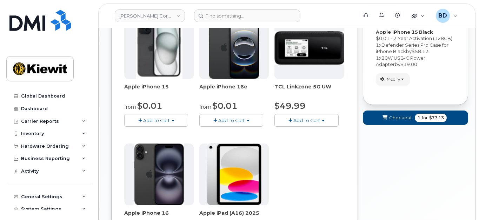
scroll to position [103, 0]
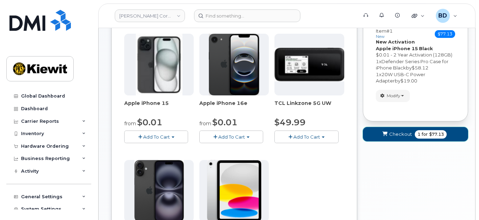
click at [396, 132] on span "Checkout" at bounding box center [400, 134] width 23 height 7
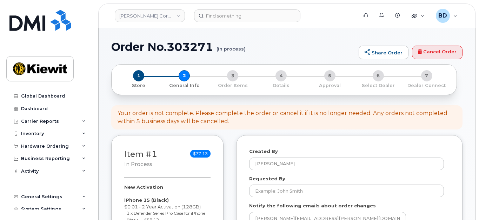
select select
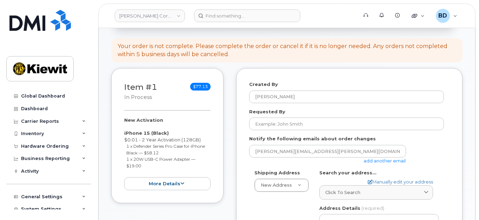
scroll to position [93, 0]
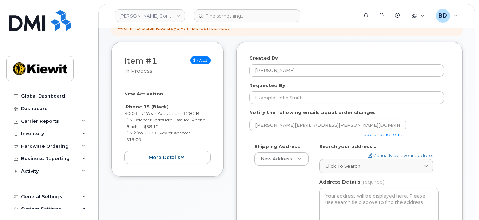
click at [386, 136] on link "add another email" at bounding box center [385, 135] width 42 height 6
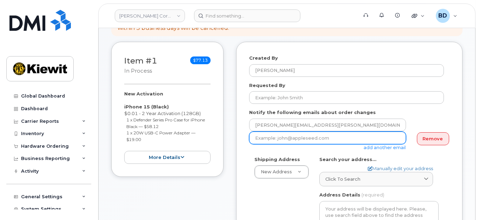
click at [301, 140] on input "email" at bounding box center [327, 138] width 157 height 13
paste input "[PERSON_NAME][EMAIL_ADDRESS][PERSON_NAME][PERSON_NAME][DOMAIN_NAME]"
type input "[PERSON_NAME][EMAIL_ADDRESS][PERSON_NAME][PERSON_NAME][DOMAIN_NAME]"
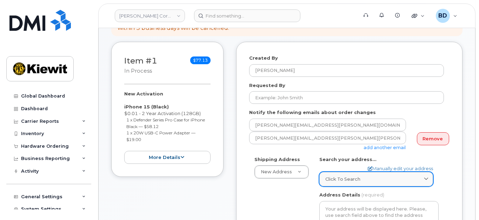
click at [345, 180] on span "Click to search" at bounding box center [342, 179] width 35 height 7
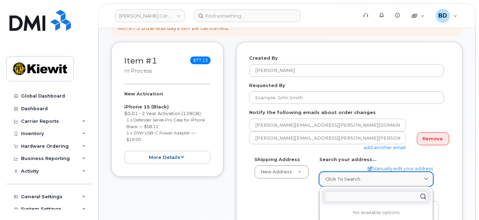
paste input "[STREET_ADDRESS][PERSON_NAME]"
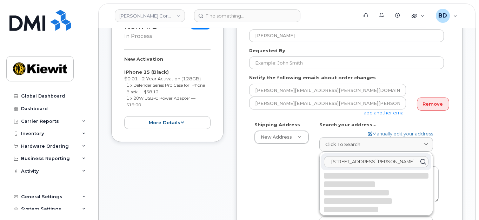
scroll to position [140, 0]
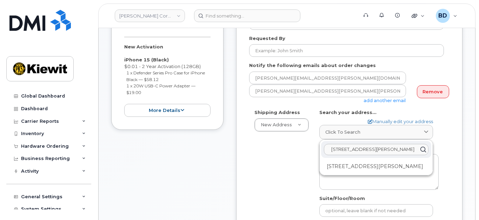
type input "[STREET_ADDRESS][PERSON_NAME]"
click at [287, 156] on div "Shipping Address New Address New Address [STREET_ADDRESS] Trainstation Circl [G…" at bounding box center [346, 193] width 195 height 168
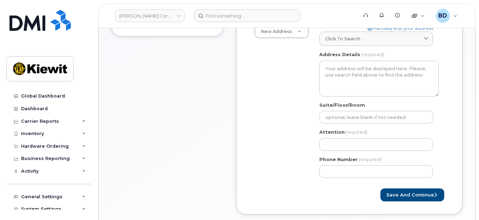
scroll to position [187, 0]
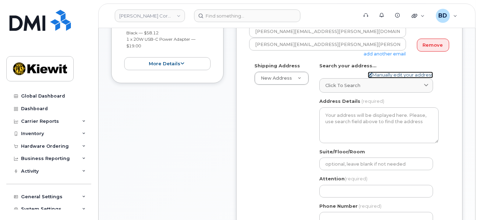
click at [379, 73] on link "Manually edit your address" at bounding box center [400, 75] width 65 height 7
select select
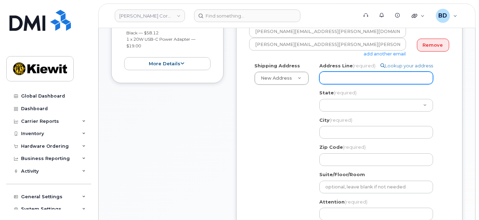
click at [328, 77] on input "Address Line (required)" at bounding box center [376, 78] width 114 height 13
paste input "[STREET_ADDRESS][PERSON_NAME]"
select select
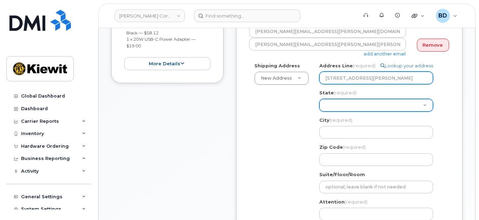
type input "[STREET_ADDRESS][PERSON_NAME]"
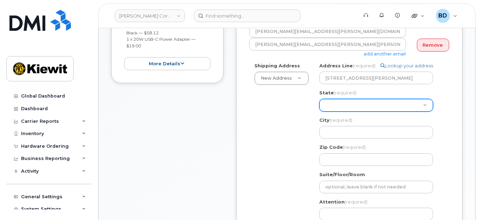
click at [325, 104] on select "[US_STATE] [US_STATE] [US_STATE] [US_STATE] [US_STATE] [US_STATE] [US_STATE] [U…" at bounding box center [376, 105] width 114 height 13
select select "KS"
click at [319, 99] on select "[US_STATE] [US_STATE] [US_STATE] [US_STATE] [US_STATE] [US_STATE] [US_STATE] [U…" at bounding box center [376, 105] width 114 height 13
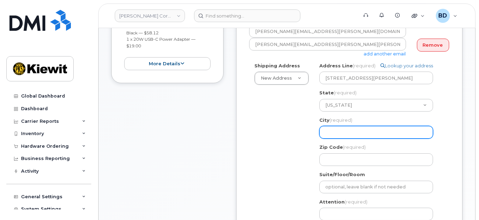
click at [328, 133] on input "City (required)" at bounding box center [376, 132] width 114 height 13
select select
type input "L"
select select
type input "Le"
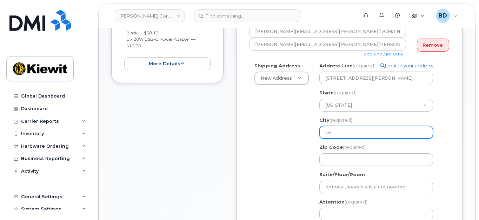
select select
type input "Len"
select select
type input "Lene"
select select
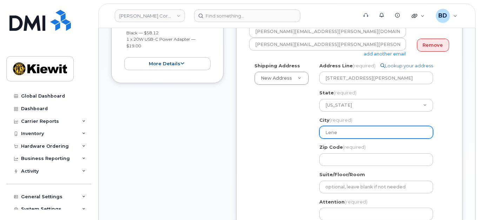
type input "Lenex"
select select
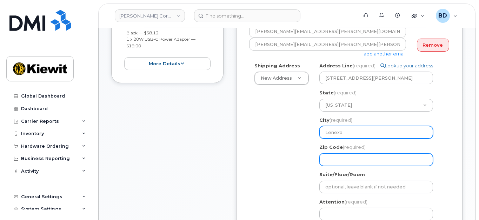
type input "Lenexa"
click at [342, 159] on input "Zip Code (required)" at bounding box center [376, 159] width 114 height 13
select select
type input "6"
select select
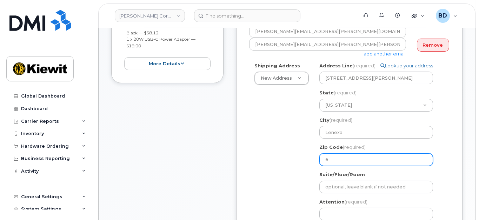
type input "66"
select select
type input "662"
select select
type input "6621"
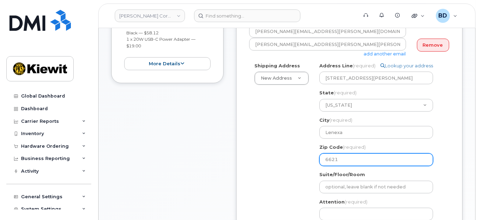
select select
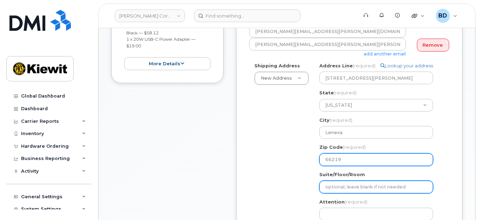
type input "66219"
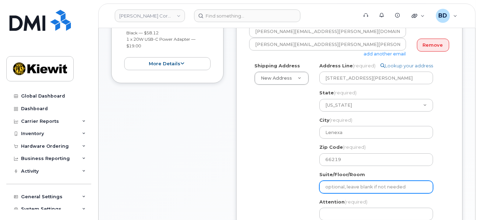
click at [342, 186] on input "Suite/Floor/Room" at bounding box center [376, 187] width 114 height 13
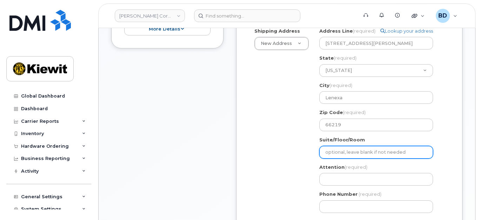
scroll to position [234, 0]
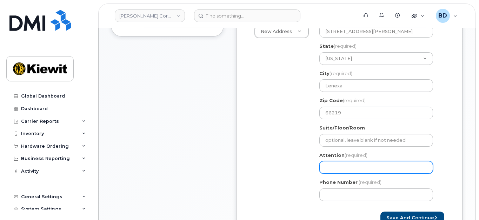
click at [332, 167] on input "Attention (required)" at bounding box center [376, 167] width 114 height 13
click at [328, 168] on input "Attention (required)" at bounding box center [376, 167] width 114 height 13
paste input "[PERSON_NAME].[PERSON_NAME]"
select select
type input "[PERSON_NAME].[PERSON_NAME]"
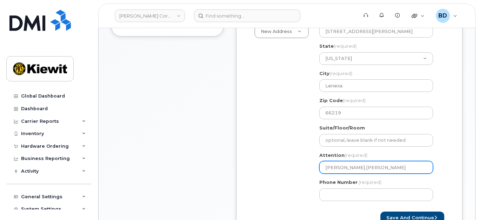
select select
type input "[PERSON_NAME].[PERSON_NAME]/"
click at [353, 167] on input "[PERSON_NAME].[PERSON_NAME]/" at bounding box center [376, 167] width 114 height 13
paste input "[PERSON_NAME]"
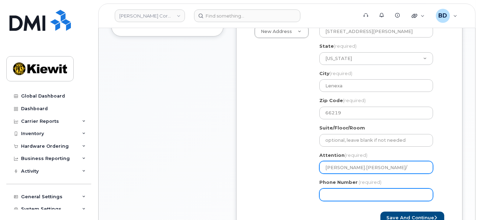
select select
type input "[PERSON_NAME].[PERSON_NAME]/[PERSON_NAME]"
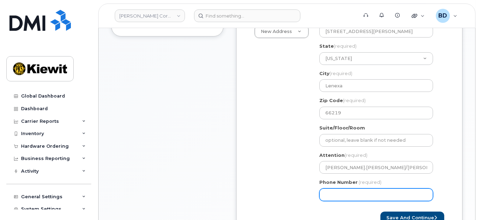
click at [336, 193] on input "Phone Number" at bounding box center [376, 194] width 114 height 13
type input "8777727707"
select select
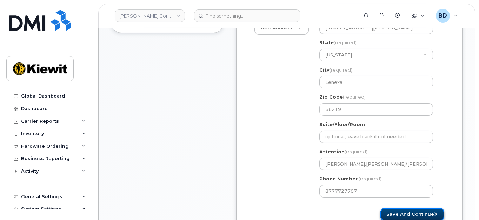
click at [416, 212] on button "Save and Continue" at bounding box center [412, 214] width 64 height 13
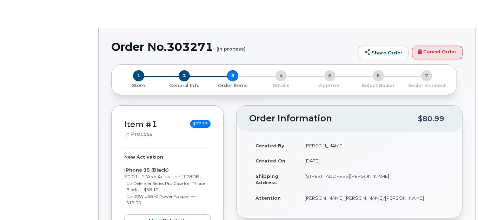
radio input "true"
select select
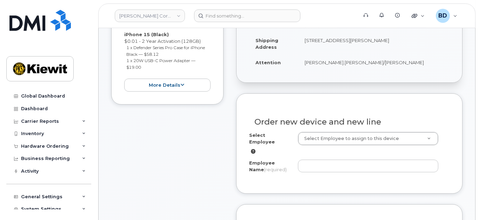
scroll to position [187, 0]
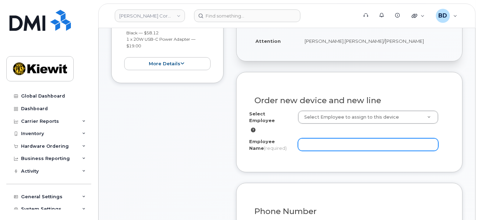
click at [326, 139] on input "Employee Name (required)" at bounding box center [368, 144] width 140 height 13
paste input "[PERSON_NAME]"
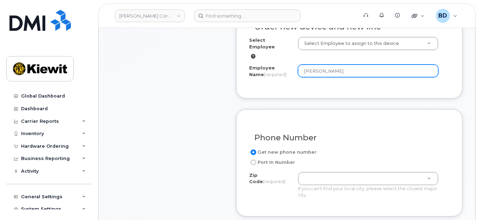
scroll to position [281, 0]
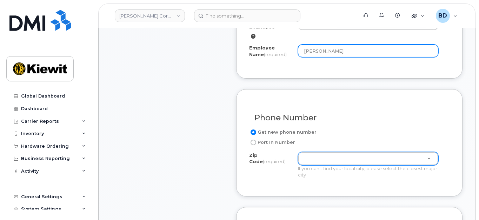
type input "[PERSON_NAME]"
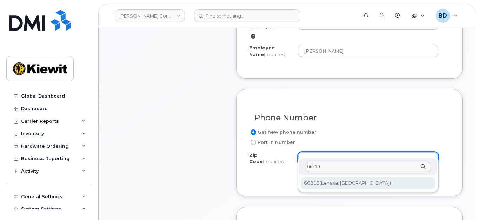
type input "66219"
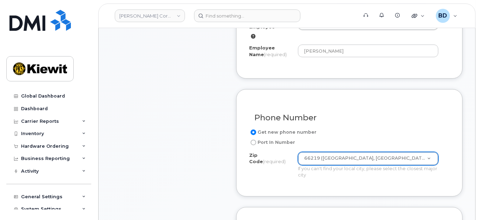
type input "66219 ([GEOGRAPHIC_DATA], [GEOGRAPHIC_DATA])"
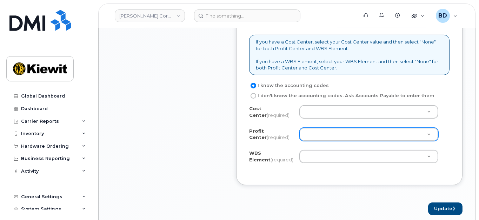
scroll to position [608, 0]
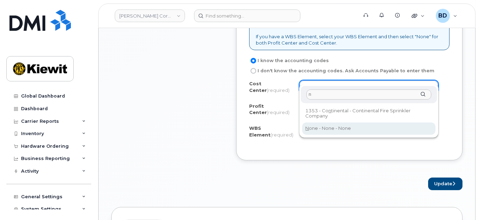
type input "n"
type input "None"
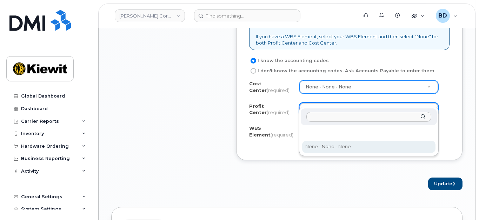
select select "None"
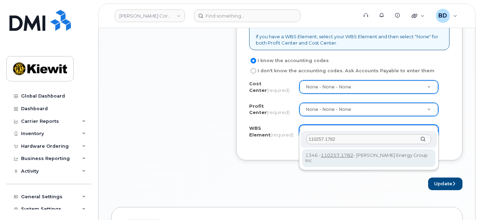
type input "110257.1782"
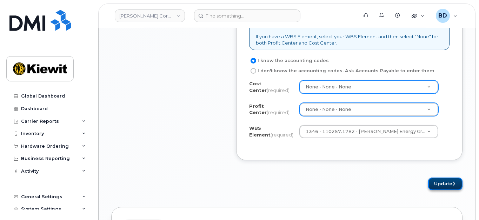
click at [453, 181] on icon "submit" at bounding box center [453, 183] width 3 height 5
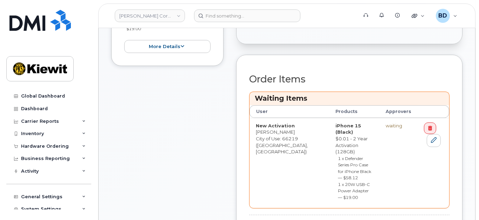
scroll to position [281, 0]
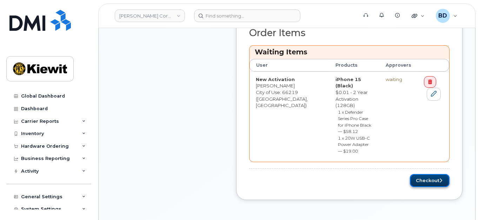
click at [424, 174] on button "Checkout" at bounding box center [430, 180] width 40 height 13
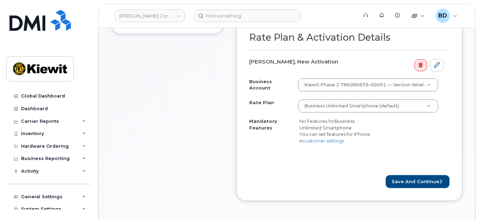
scroll to position [234, 0]
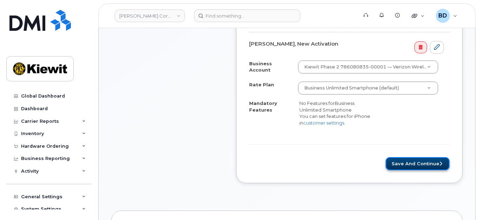
click at [402, 158] on button "Save and Continue" at bounding box center [418, 163] width 64 height 13
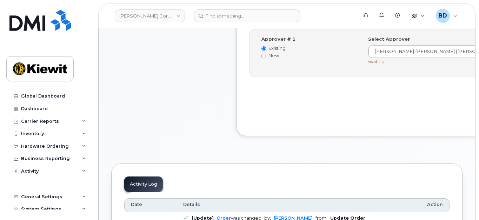
scroll to position [281, 0]
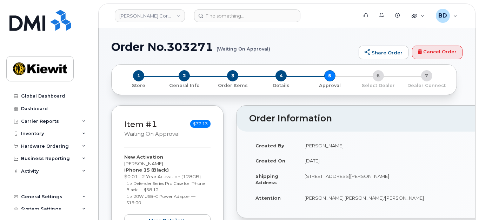
click at [189, 45] on h1 "Order No.303271 (Waiting On Approval)" at bounding box center [233, 47] width 244 height 12
copy h1 "303271"
click at [188, 46] on h1 "Order No.303271 (Waiting On Approval)" at bounding box center [233, 47] width 244 height 12
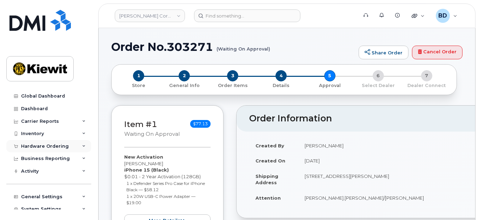
click at [82, 145] on icon at bounding box center [84, 147] width 4 height 4
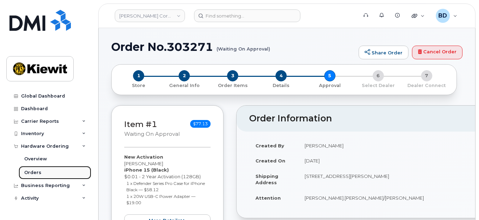
click at [34, 171] on div "Orders" at bounding box center [32, 172] width 17 height 6
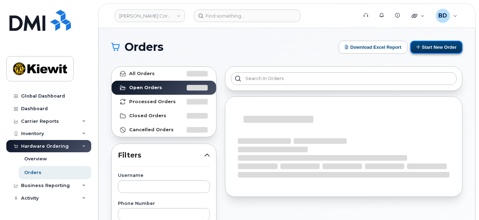
click at [424, 47] on button "Start New Order" at bounding box center [436, 47] width 52 height 13
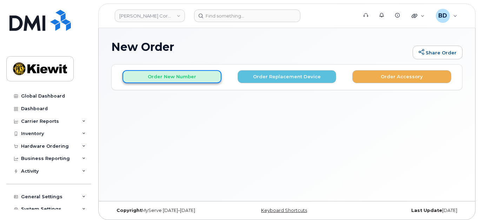
click at [155, 78] on button "Order New Number" at bounding box center [171, 76] width 99 height 13
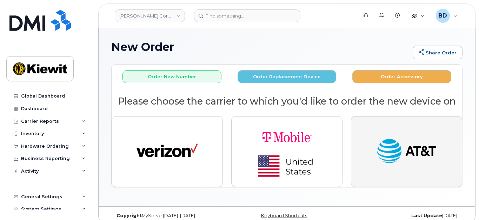
click at [409, 153] on img "button" at bounding box center [406, 152] width 61 height 32
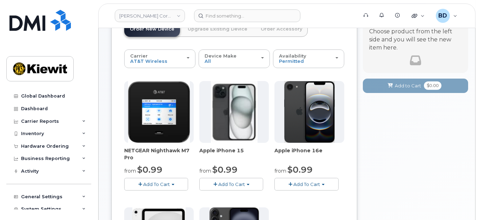
scroll to position [93, 0]
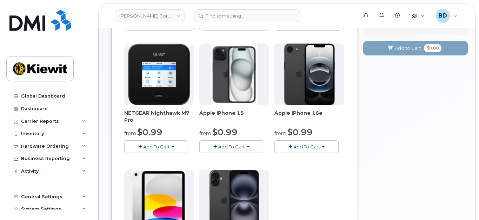
click at [223, 146] on span "Add To Cart" at bounding box center [231, 147] width 27 height 6
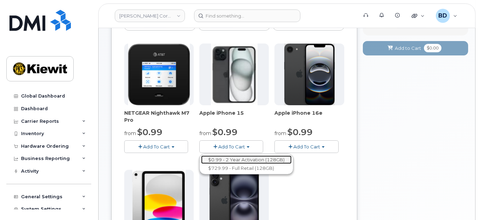
click at [236, 157] on link "$0.99 - 2 Year Activation (128GB)" at bounding box center [246, 159] width 91 height 9
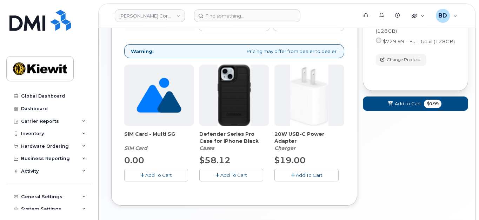
click at [218, 173] on icon "button" at bounding box center [217, 175] width 4 height 5
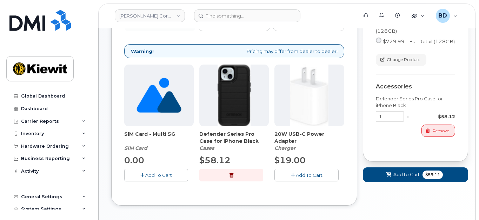
click at [305, 173] on span "Add To Cart" at bounding box center [309, 175] width 27 height 6
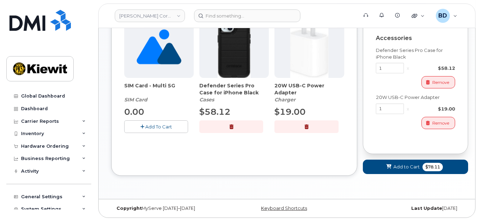
scroll to position [142, 0]
click at [403, 167] on span "Add to Cart" at bounding box center [406, 166] width 26 height 7
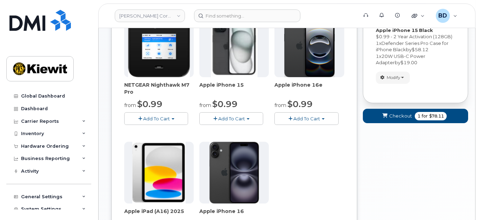
scroll to position [140, 0]
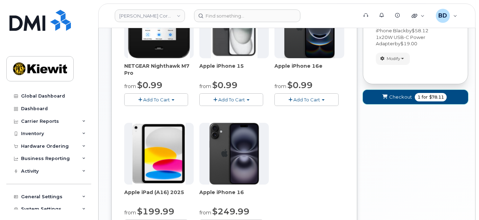
click at [399, 98] on span "Checkout" at bounding box center [400, 97] width 23 height 7
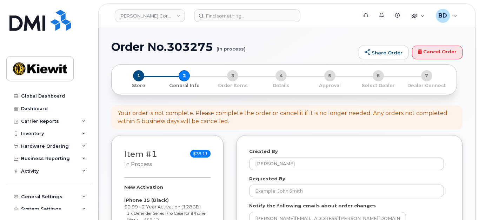
select select
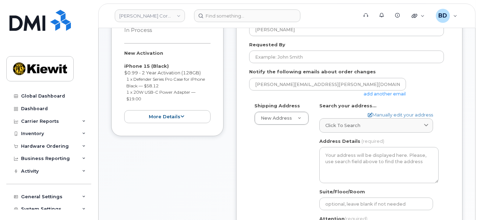
scroll to position [140, 0]
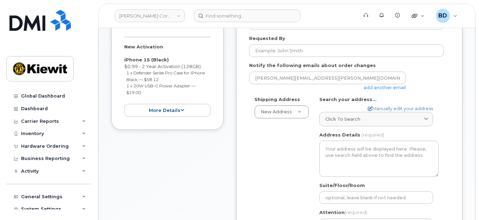
click at [396, 85] on link "add another email" at bounding box center [385, 88] width 42 height 6
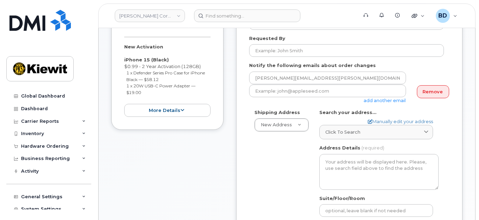
drag, startPoint x: 388, startPoint y: 98, endPoint x: 381, endPoint y: 98, distance: 6.7
click at [387, 98] on link "add another email" at bounding box center [385, 101] width 42 height 6
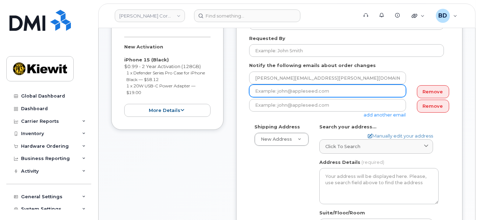
click at [304, 91] on input "email" at bounding box center [327, 91] width 157 height 13
paste input "mary.stein@kiewit.com"
type input "mary.stein@kiewit.com"
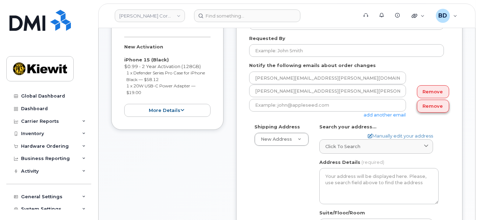
click at [421, 107] on link "Remove" at bounding box center [433, 106] width 32 height 13
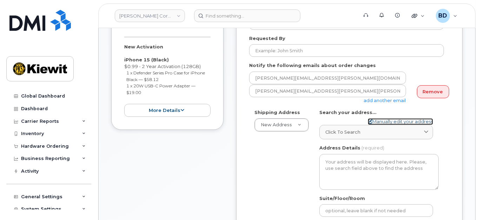
drag, startPoint x: 393, startPoint y: 121, endPoint x: 381, endPoint y: 129, distance: 14.4
click at [393, 121] on link "Manually edit your address" at bounding box center [400, 121] width 65 height 7
select select
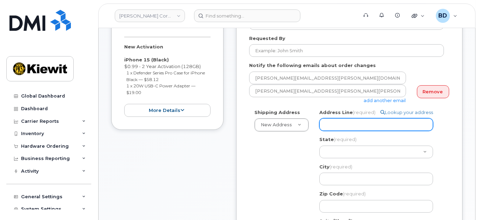
click at [333, 124] on input "Address Line (required)" at bounding box center [376, 124] width 114 height 13
paste input "2200 Columbia House Blvd."
type input "2200 Columbia House Blvd."
select select
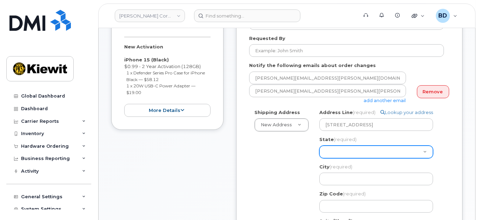
drag, startPoint x: 338, startPoint y: 152, endPoint x: 344, endPoint y: 153, distance: 5.4
click at [339, 152] on select "Alabama Alaska American Samoa Arizona Arkansas California Colorado Connecticut …" at bounding box center [376, 152] width 114 height 13
select select "WA"
click at [319, 146] on select "Alabama Alaska American Samoa Arizona Arkansas California Colorado Connecticut …" at bounding box center [376, 152] width 114 height 13
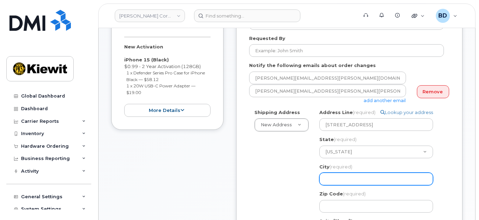
click at [339, 175] on input "City (required)" at bounding box center [376, 179] width 114 height 13
paste input "Vancouver"
select select
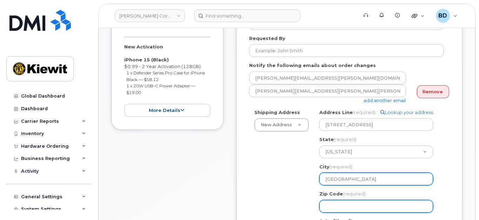
type input "Vancouver"
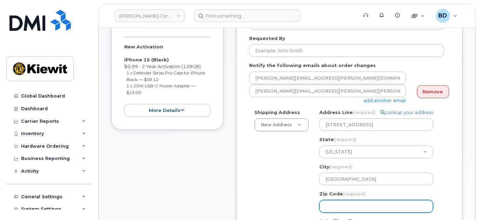
click at [341, 207] on input "Zip Code (required)" at bounding box center [376, 206] width 114 height 13
select select
type input "9"
select select
type input "98"
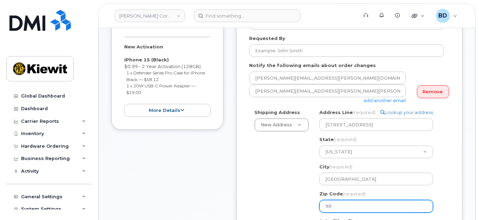
select select
type input "986"
select select
type input "9866"
select select
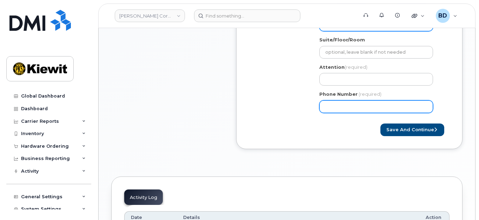
scroll to position [327, 0]
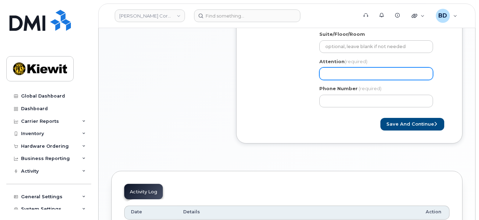
type input "98661"
click at [324, 74] on input "Attention (required)" at bounding box center [376, 73] width 114 height 13
paste input "Jen.Haggerty"
select select
type input "Jen.Haggerty"
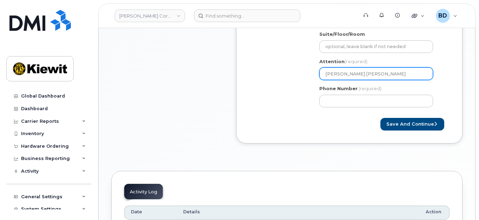
click at [330, 78] on input "Jen.Haggerty" at bounding box center [376, 73] width 114 height 13
select select
type input "Jen.Haggerty/"
click at [364, 72] on input "Jen.Haggerty/" at bounding box center [376, 73] width 114 height 13
paste input "River Morse"
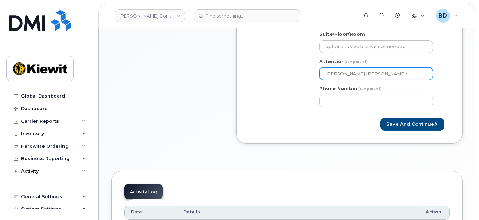
select select
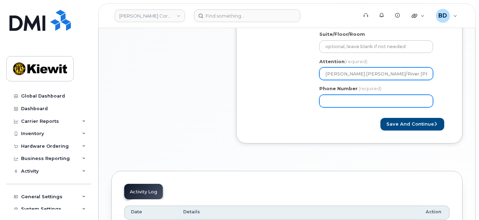
type input "Jen.Haggerty/River Morse"
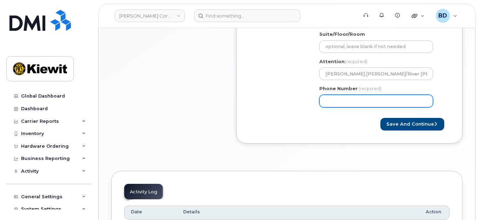
drag, startPoint x: 350, startPoint y: 98, endPoint x: 344, endPoint y: 92, distance: 8.9
click at [349, 97] on input "Phone Number" at bounding box center [376, 101] width 114 height 13
type input "977772770"
select select
type input "9777727707"
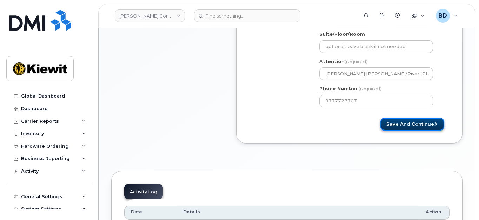
click at [407, 124] on button "Save and Continue" at bounding box center [412, 124] width 64 height 13
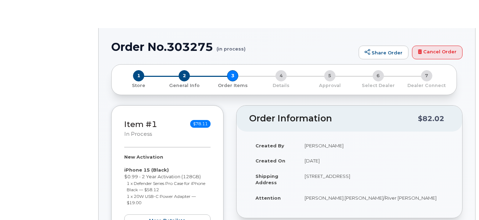
radio input "true"
select select
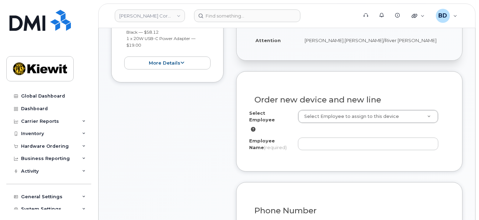
scroll to position [234, 0]
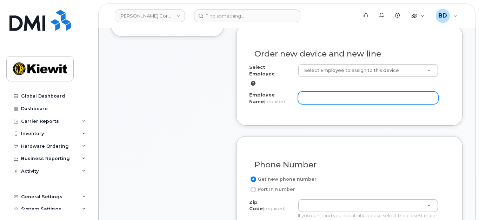
click at [310, 92] on input "Employee Name (required)" at bounding box center [368, 98] width 140 height 13
paste input "River [PERSON_NAME]"
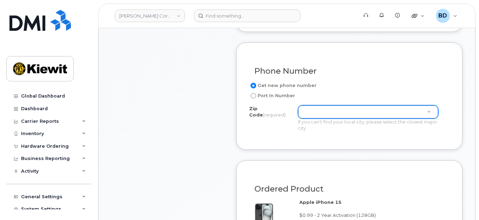
type input "River [PERSON_NAME]"
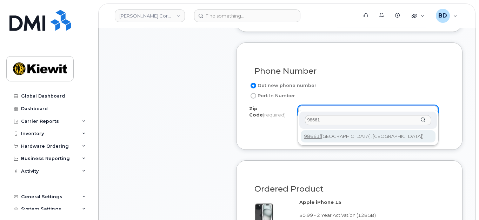
type input "98661"
type input "98661 ([GEOGRAPHIC_DATA], [GEOGRAPHIC_DATA])"
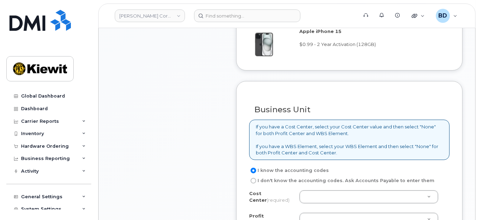
scroll to position [514, 0]
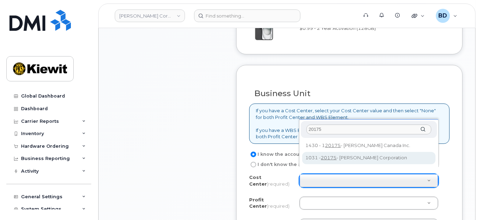
type input "20175"
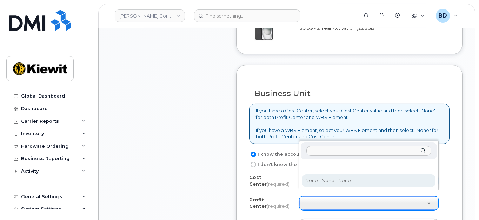
select select "None"
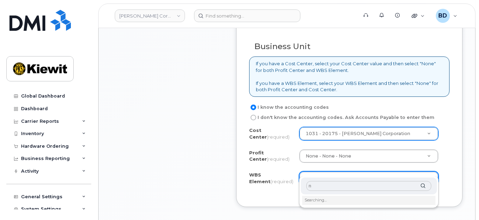
scroll to position [608, 0]
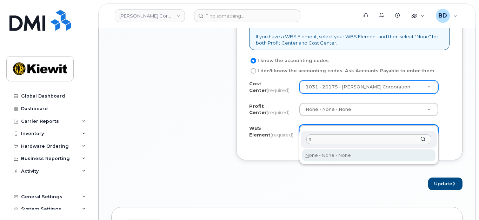
type input "n"
type input "None"
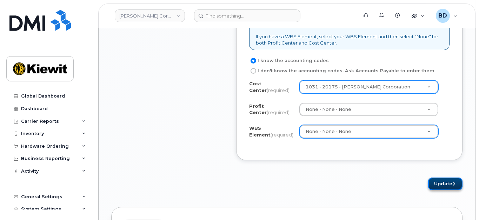
click at [444, 178] on button "Update" at bounding box center [445, 184] width 34 height 13
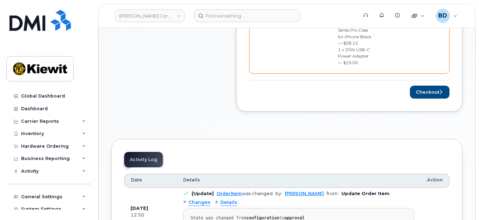
scroll to position [374, 0]
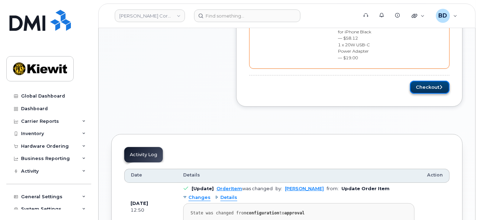
click at [434, 81] on button "Checkout" at bounding box center [430, 87] width 40 height 13
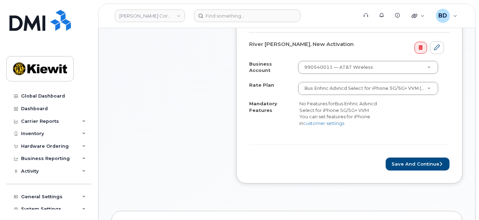
scroll to position [234, 0]
click at [423, 166] on button "Save and Continue" at bounding box center [418, 163] width 64 height 13
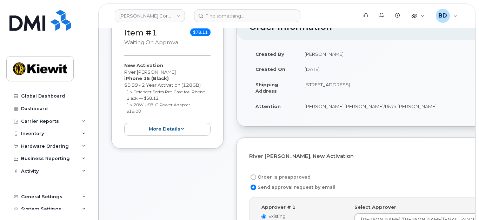
scroll to position [187, 0]
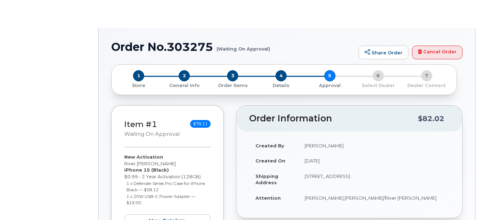
radio input "true"
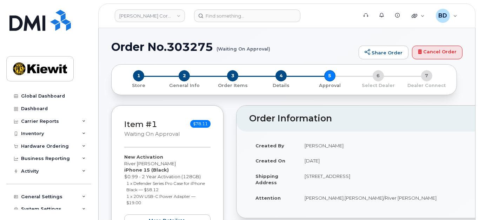
click at [176, 47] on h1 "Order No.303275 (Waiting On Approval)" at bounding box center [233, 47] width 244 height 12
click at [175, 48] on h1 "Order No.303275 (Waiting On Approval)" at bounding box center [233, 47] width 244 height 12
copy h1 "303275"
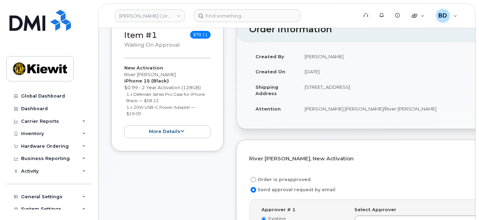
scroll to position [93, 0]
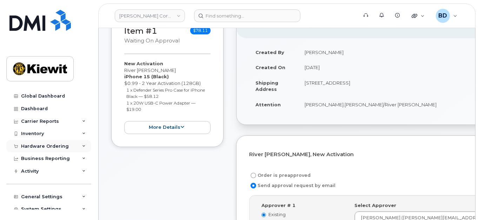
click at [82, 145] on icon at bounding box center [84, 147] width 4 height 4
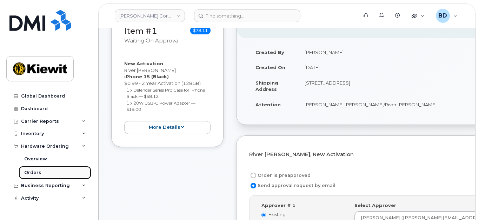
click at [41, 172] on link "Orders" at bounding box center [55, 172] width 73 height 13
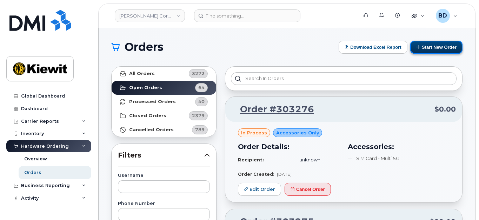
click at [441, 49] on button "Start New Order" at bounding box center [436, 47] width 52 height 13
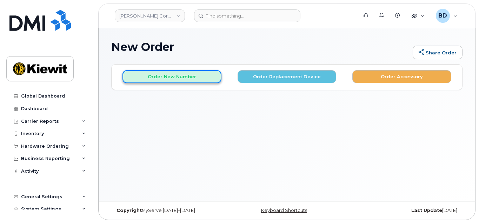
click at [183, 77] on button "Order New Number" at bounding box center [171, 76] width 99 height 13
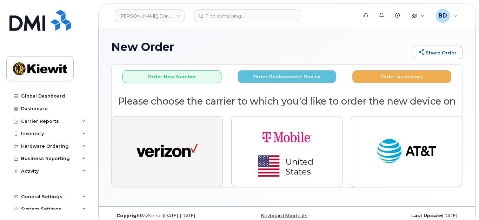
click at [172, 142] on img "button" at bounding box center [167, 152] width 61 height 32
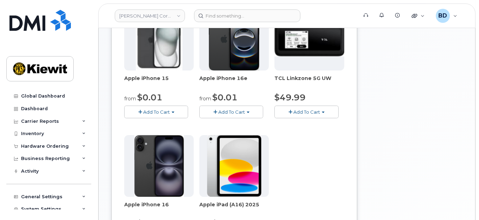
scroll to position [140, 0]
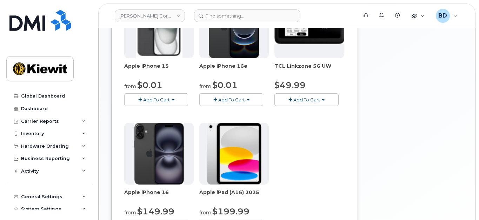
click at [153, 95] on button "Add To Cart" at bounding box center [156, 99] width 64 height 12
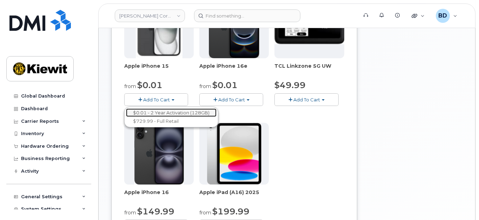
click at [155, 111] on link "$0.01 - 2 Year Activation (128GB)" at bounding box center [171, 112] width 91 height 9
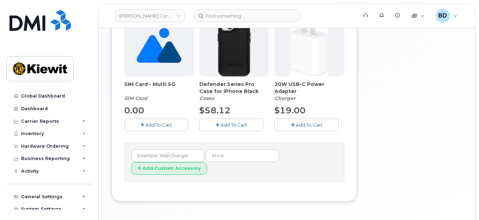
scroll to position [297, 0]
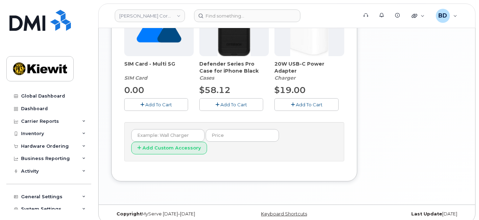
click at [225, 104] on span "Add To Cart" at bounding box center [233, 105] width 27 height 6
click at [289, 101] on button "Add To Cart" at bounding box center [306, 104] width 64 height 12
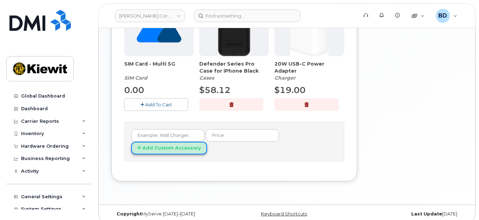
click at [155, 146] on button "Add Custom Accessory" at bounding box center [169, 148] width 76 height 13
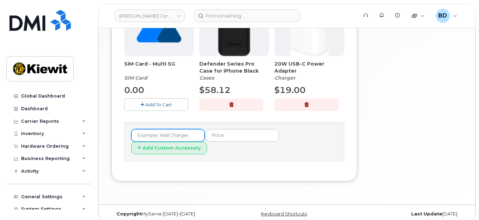
scroll to position [0, 0]
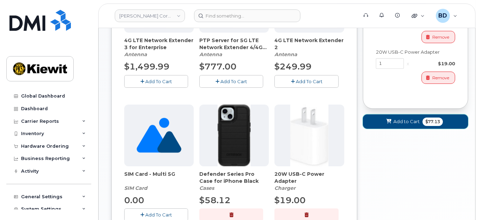
click at [395, 121] on span "Add to Cart" at bounding box center [406, 121] width 26 height 7
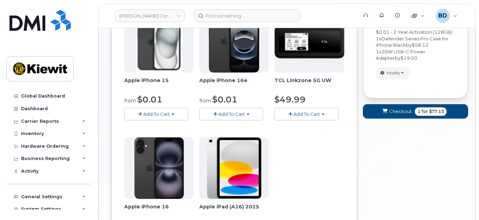
scroll to position [56, 0]
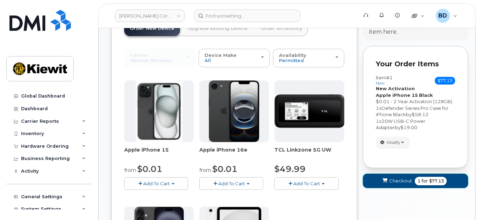
click at [397, 178] on span "Checkout" at bounding box center [400, 181] width 23 height 7
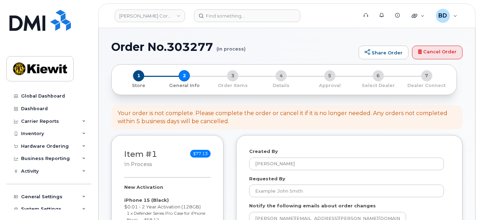
select select
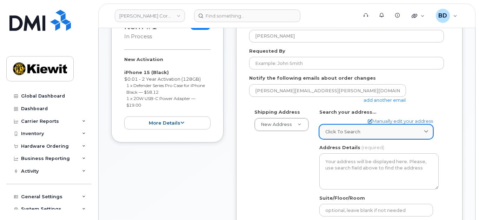
scroll to position [140, 0]
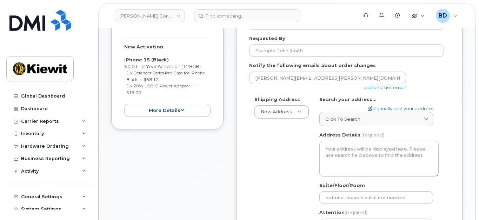
click at [381, 85] on link "add another email" at bounding box center [385, 88] width 42 height 6
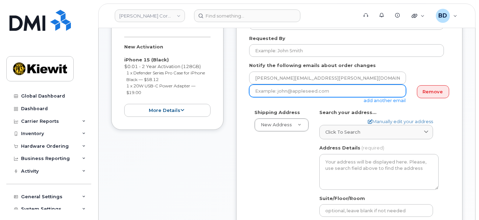
click at [287, 94] on input "email" at bounding box center [327, 91] width 157 height 13
click at [286, 92] on input "email" at bounding box center [327, 91] width 157 height 13
paste input "[PERSON_NAME][EMAIL_ADDRESS][PERSON_NAME][PERSON_NAME][DOMAIN_NAME]"
type input "[PERSON_NAME][EMAIL_ADDRESS][PERSON_NAME][PERSON_NAME][DOMAIN_NAME]"
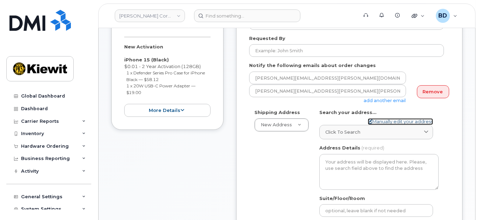
click at [378, 119] on link "Manually edit your address" at bounding box center [400, 121] width 65 height 7
select select
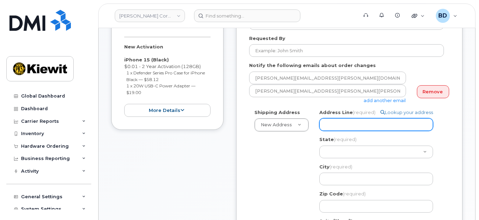
click at [334, 124] on input "Address Line (required)" at bounding box center [376, 124] width 114 height 13
paste input "[STREET_ADDRESS][PERSON_NAME]"
select select
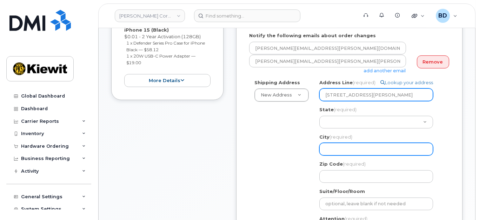
scroll to position [187, 0]
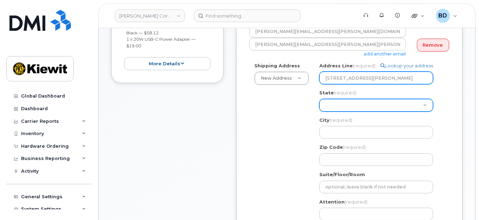
type input "[STREET_ADDRESS][PERSON_NAME]"
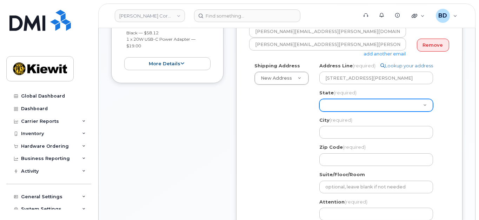
drag, startPoint x: 326, startPoint y: 101, endPoint x: 325, endPoint y: 96, distance: 5.0
click at [326, 101] on select "[US_STATE] [US_STATE] [US_STATE] [US_STATE] [US_STATE] [US_STATE] [US_STATE] [U…" at bounding box center [376, 105] width 114 height 13
select select "KY"
click at [319, 99] on select "[US_STATE] [US_STATE] [US_STATE] [US_STATE] [US_STATE] [US_STATE] [US_STATE] [U…" at bounding box center [376, 105] width 114 height 13
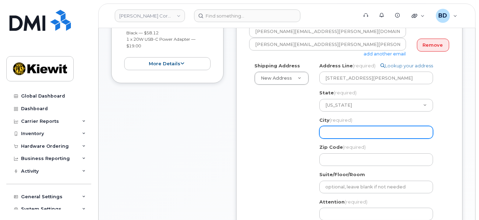
click at [337, 133] on input "City (required)" at bounding box center [376, 132] width 114 height 13
paste input "[GEOGRAPHIC_DATA]"
click at [333, 131] on input "City (required)" at bounding box center [376, 132] width 114 height 13
select select
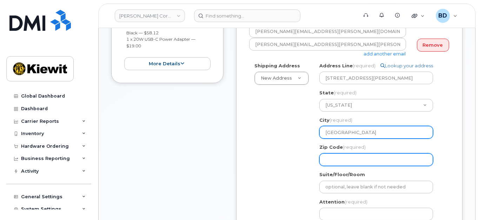
type input "[GEOGRAPHIC_DATA]"
click at [333, 160] on input "Zip Code (required)" at bounding box center [376, 159] width 114 height 13
select select
type input "4"
select select
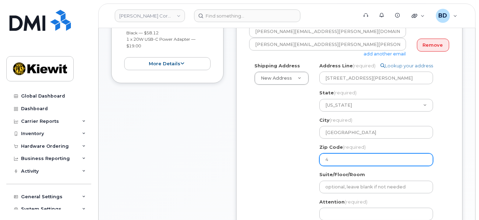
type input "40"
select select
type input "402"
select select
type input "4027"
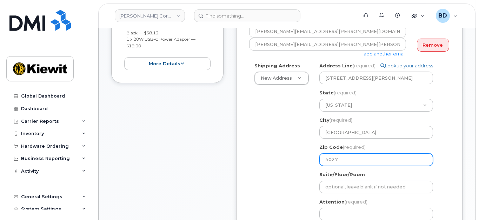
select select
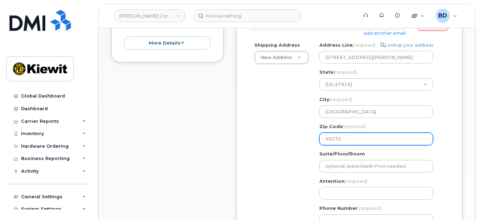
scroll to position [234, 0]
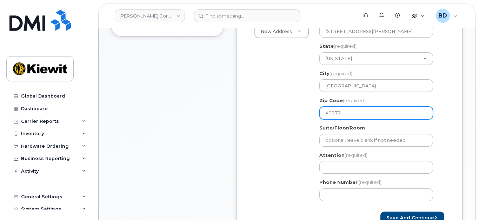
type input "40272"
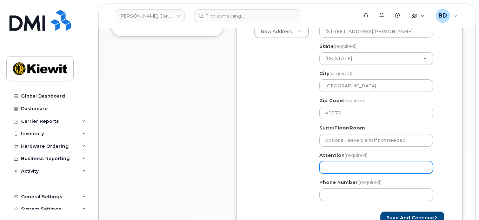
click at [330, 168] on input "Attention (required)" at bounding box center [376, 167] width 114 height 13
paste input "[PERSON_NAME].[PERSON_NAME]"
select select
type input "Justin.Brickey"
select select
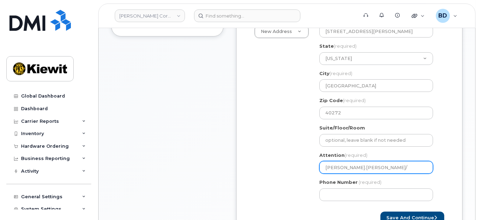
type input "Justin.Brickey/"
click at [368, 170] on input "Justin.Brickey/" at bounding box center [376, 167] width 114 height 13
paste input "[PERSON_NAME].Deland"
select select
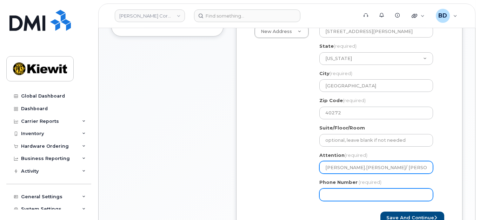
type input "[PERSON_NAME].[PERSON_NAME]/ [PERSON_NAME].Deland"
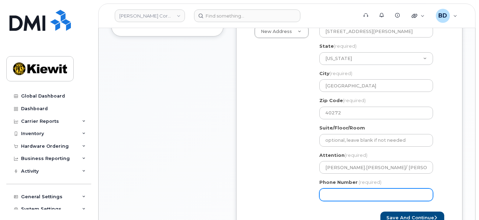
click at [340, 194] on input "Phone Number" at bounding box center [376, 194] width 114 height 13
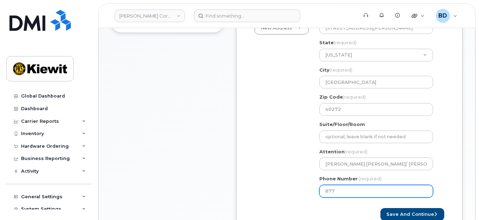
click at [334, 188] on input "877" at bounding box center [376, 191] width 114 height 13
type input "8777727707"
select select
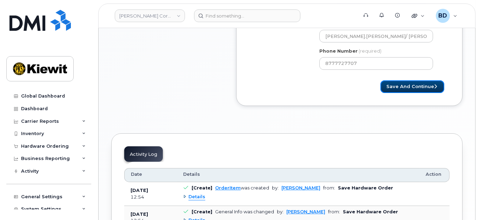
scroll to position [378, 0]
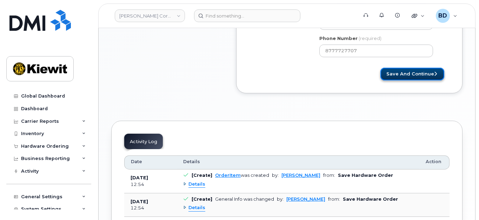
click at [419, 73] on button "Save and Continue" at bounding box center [412, 74] width 64 height 13
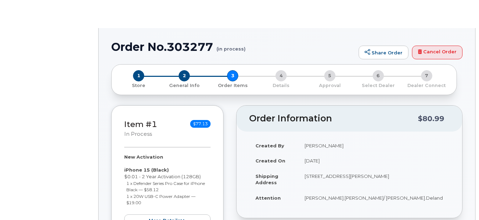
radio input "true"
select select
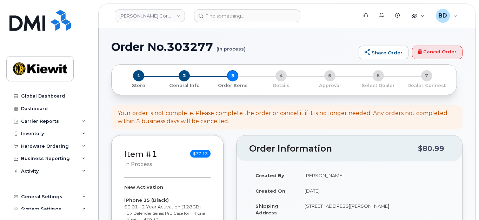
scroll to position [234, 0]
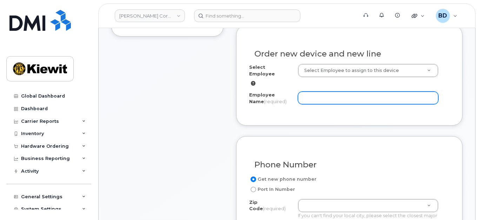
click at [321, 92] on input "Employee Name (required)" at bounding box center [368, 98] width 140 height 13
paste input "[PERSON_NAME].Deland"
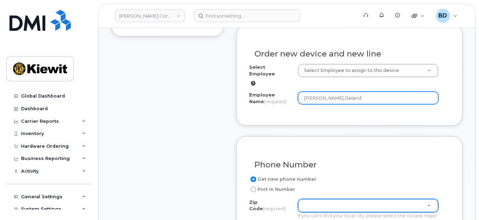
type input "[PERSON_NAME].Deland"
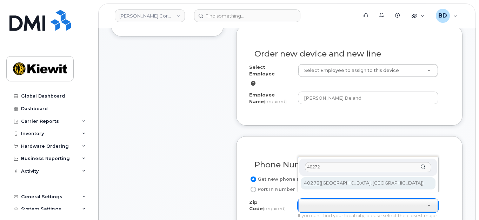
type input "40272"
type input "40272 (Louisville, KY)"
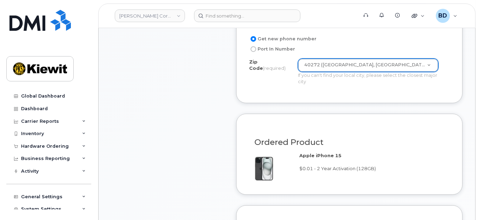
scroll to position [514, 0]
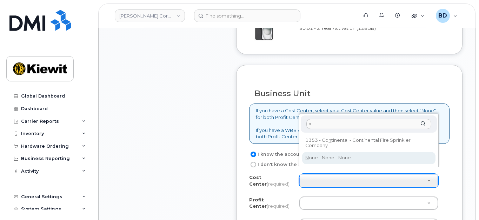
type input "n"
type input "None"
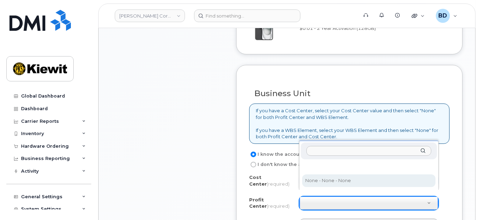
select select "None"
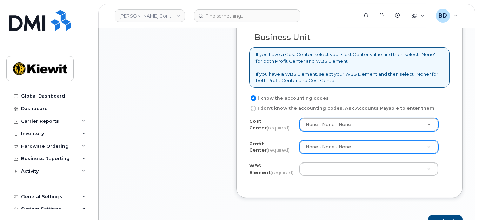
scroll to position [608, 0]
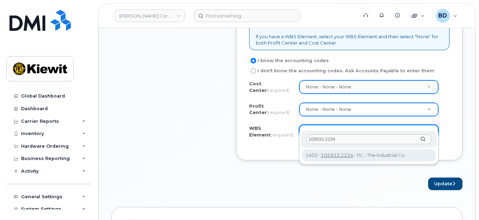
type input "105933.2234"
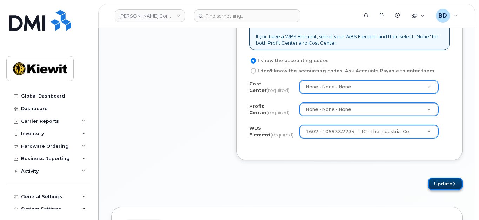
click at [447, 178] on button "Update" at bounding box center [445, 184] width 34 height 13
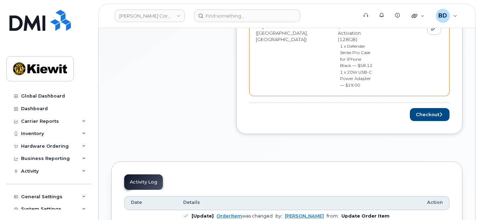
scroll to position [374, 0]
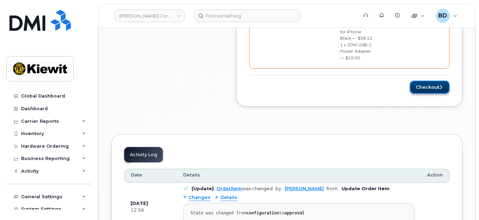
click at [432, 81] on button "Checkout" at bounding box center [430, 87] width 40 height 13
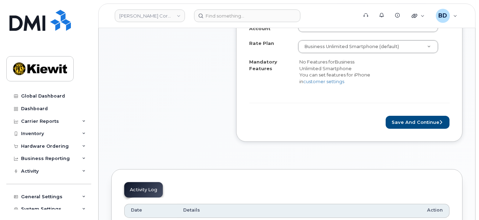
scroll to position [281, 0]
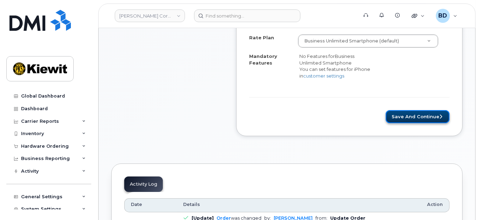
click at [414, 115] on button "Save and Continue" at bounding box center [418, 116] width 64 height 13
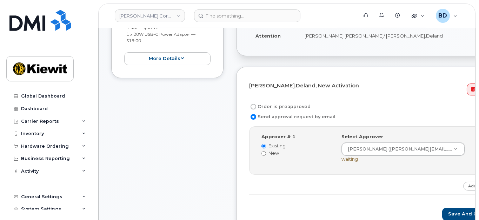
scroll to position [187, 0]
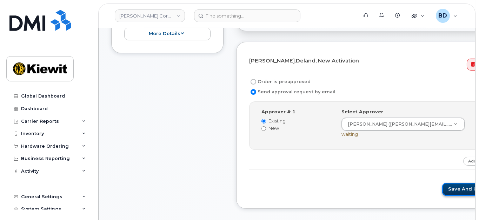
click at [442, 185] on button "Save and Continue" at bounding box center [472, 189] width 60 height 13
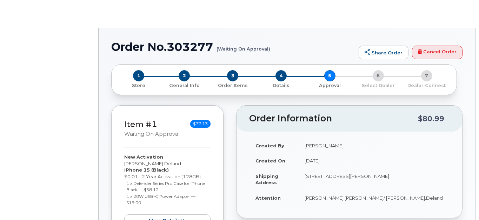
radio input "true"
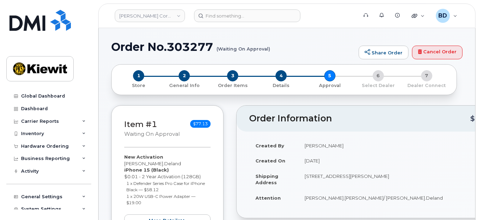
click at [192, 47] on h1 "Order No.303277 (Waiting On Approval)" at bounding box center [233, 47] width 244 height 12
copy h1 "303277"
click at [162, 13] on link "Kiewit Corporation" at bounding box center [150, 15] width 70 height 13
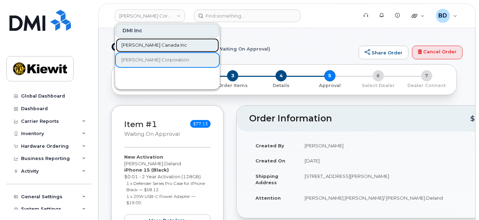
click at [154, 44] on span "[PERSON_NAME] Canada Inc" at bounding box center [154, 45] width 66 height 7
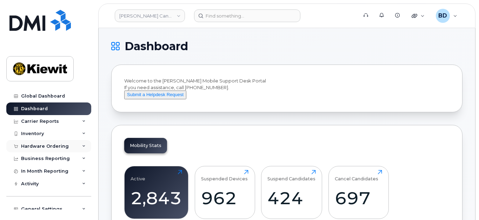
click at [84, 146] on div "Hardware Ordering" at bounding box center [48, 146] width 85 height 13
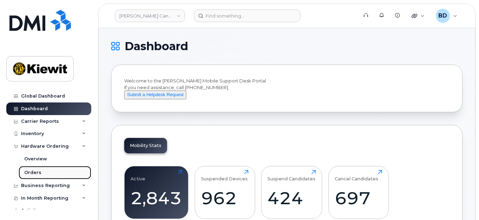
click at [50, 172] on link "Orders" at bounding box center [55, 172] width 73 height 13
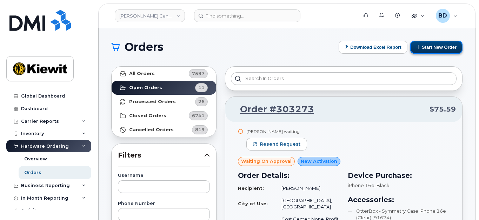
click at [438, 47] on button "Start New Order" at bounding box center [436, 47] width 52 height 13
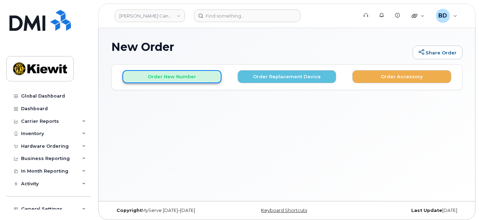
click at [172, 78] on button "Order New Number" at bounding box center [171, 76] width 99 height 13
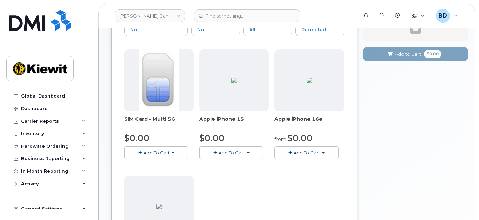
scroll to position [93, 0]
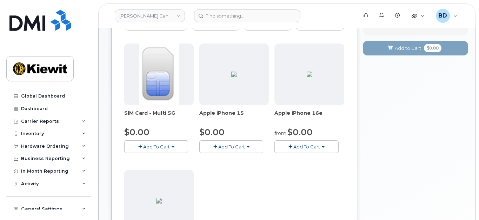
click at [248, 148] on button "Add To Cart" at bounding box center [231, 146] width 64 height 12
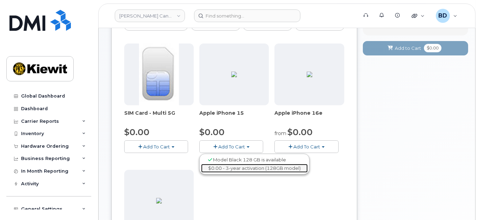
click at [250, 167] on link "$0.00 - 3-year activation (128GB model)" at bounding box center [254, 168] width 107 height 9
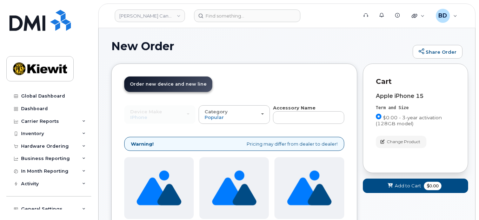
scroll to position [0, 0]
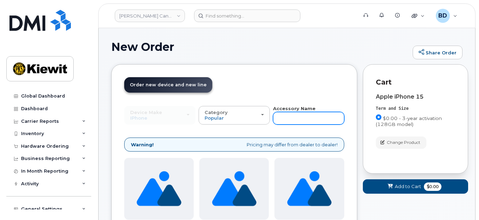
click at [285, 119] on input "text" at bounding box center [308, 118] width 71 height 13
type input "case"
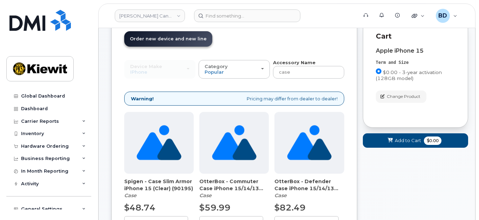
scroll to position [93, 0]
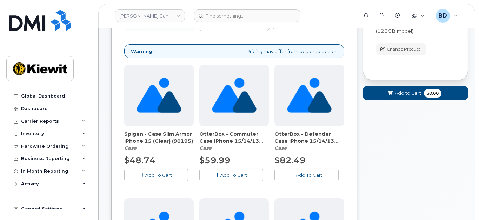
click at [239, 172] on span "Add To Cart" at bounding box center [233, 175] width 27 height 6
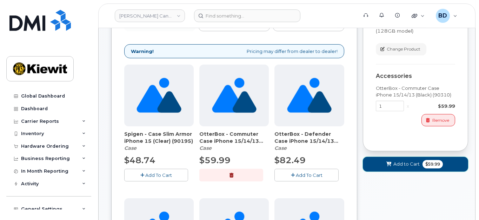
click at [397, 161] on span "Add to Cart" at bounding box center [406, 164] width 26 height 7
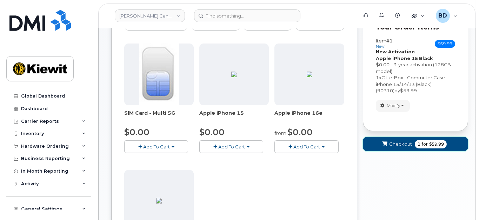
click at [398, 142] on span "Checkout" at bounding box center [400, 144] width 23 height 7
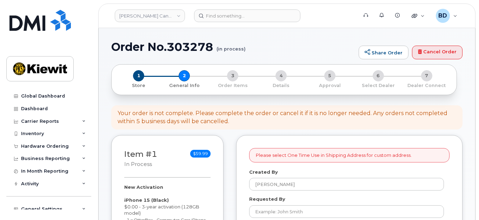
select select
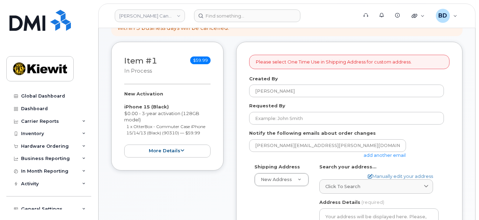
scroll to position [140, 0]
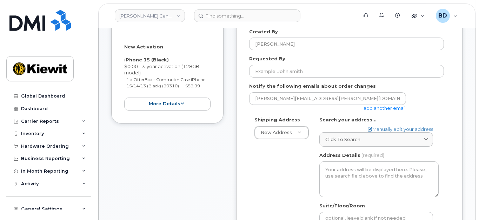
click at [391, 107] on link "add another email" at bounding box center [385, 108] width 42 height 6
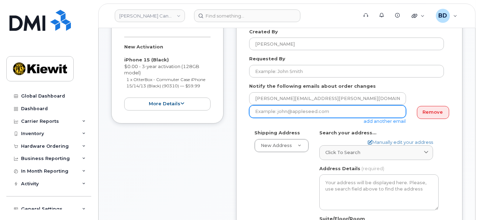
click at [305, 111] on input "email" at bounding box center [327, 111] width 157 height 13
paste input "david.gutierrez@kiewit.com"
type input "david.gutierrez@kiewit.com"
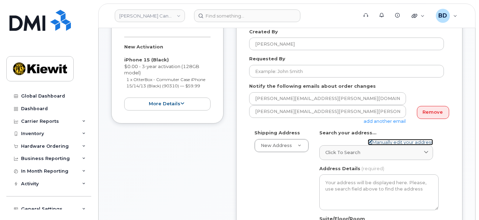
click at [378, 139] on link "Manually edit your address" at bounding box center [400, 142] width 65 height 7
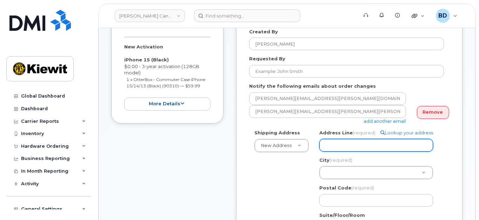
click at [332, 145] on input "Address Line (required)" at bounding box center [376, 145] width 114 height 13
paste input "10333 Southport Road S.W"
select select
type input "10333 Southport Road S.W"
select select
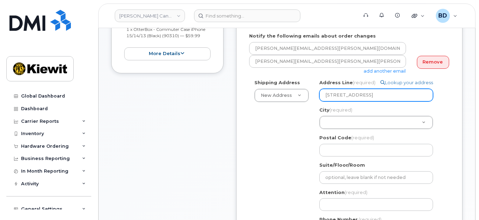
scroll to position [234, 0]
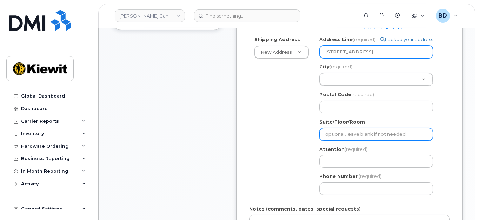
type input "10333 Southport Road S.W."
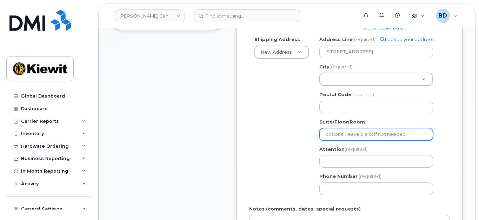
click at [327, 130] on input "Suite/Floor/Room" at bounding box center [376, 134] width 114 height 13
select select
type input "S"
select select
type input "Su"
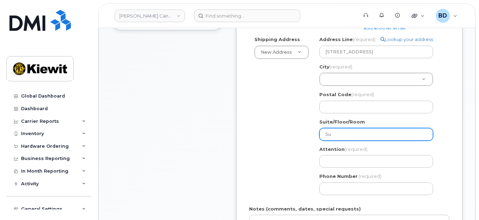
select select
type input "Suo"
select select
type input "Suot"
select select
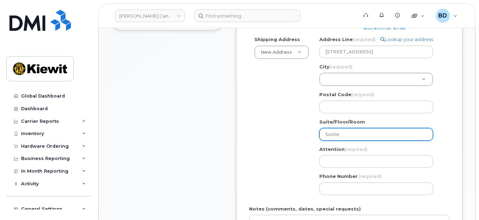
type input "Suote"
select select
type input "Suote 2"
select select
type input "Suote 20"
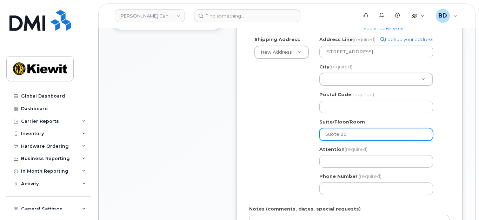
select select
type input "Suote 200"
select select
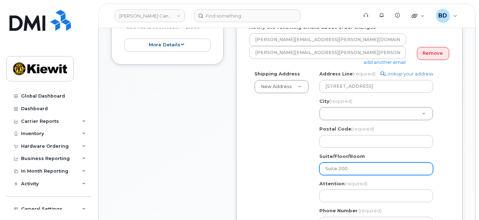
scroll to position [187, 0]
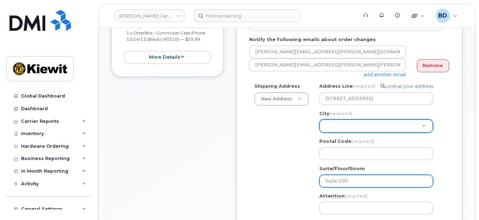
type input "Suite 200"
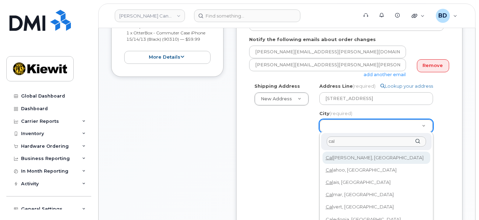
type input "cal"
select select
type input "88"
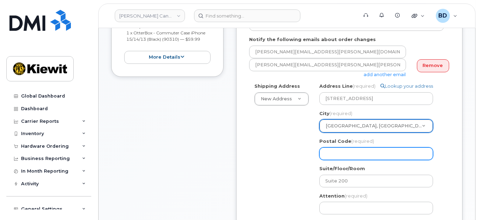
drag, startPoint x: 341, startPoint y: 153, endPoint x: 227, endPoint y: 100, distance: 125.6
click at [341, 153] on input "Postal Code (required)" at bounding box center [376, 153] width 114 height 13
click at [342, 158] on input "Postal Code (required)" at bounding box center [376, 153] width 114 height 13
click at [341, 153] on input "Postal Code (required)" at bounding box center [376, 153] width 114 height 13
paste input "T2W 3X6"
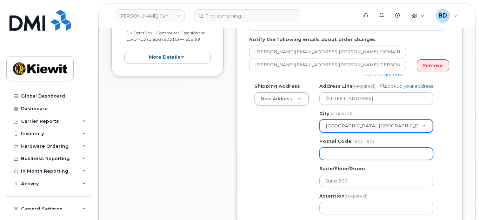
select select
type input "T2W 3X6"
click at [339, 152] on input "T2W 3X6" at bounding box center [376, 153] width 114 height 13
select select
type input "T2W3X6"
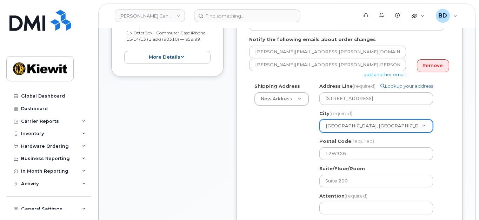
click at [259, 137] on div "Shipping Address New Address New Address 200 10333 Southport Road SW 200 10333 …" at bounding box center [346, 165] width 195 height 164
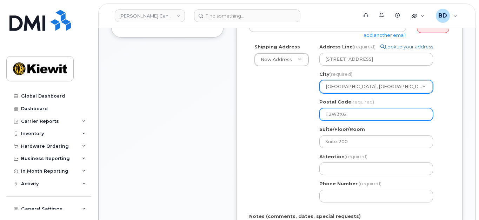
scroll to position [281, 0]
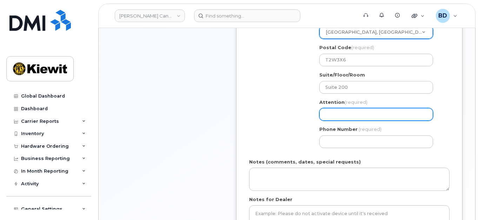
drag, startPoint x: 343, startPoint y: 114, endPoint x: 325, endPoint y: 121, distance: 19.4
click at [343, 114] on input "Attention (required)" at bounding box center [376, 114] width 114 height 13
paste input "Kyle.Titus"
select select
type input "Kyle.Titus"
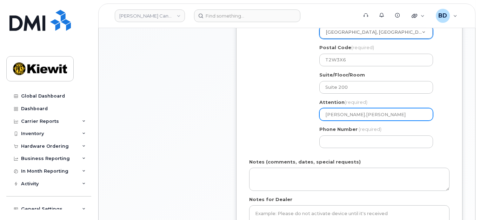
click at [333, 116] on input "Kyle.Titus" at bounding box center [376, 114] width 114 height 13
select select
type input "Kyl/e.Titus"
click at [332, 112] on input "Kyl/e.Titus" at bounding box center [376, 114] width 114 height 13
select select
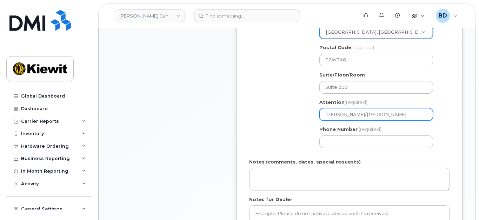
type input "Kyle.Titus"
drag, startPoint x: 364, startPoint y: 108, endPoint x: 360, endPoint y: 113, distance: 6.5
click at [360, 113] on input "Kyle.Titus" at bounding box center [376, 114] width 114 height 13
select select
type input "Kyle.Titus/"
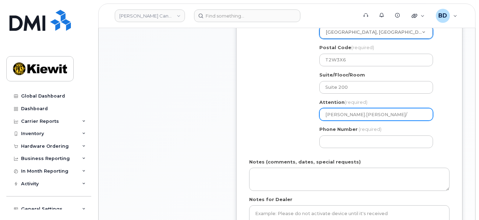
paste input "Rudra Ray"
select select
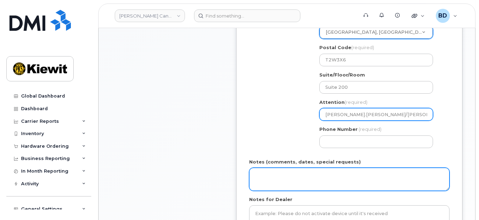
type input "Kyle.Titus/Rudra Ray"
click at [273, 174] on textarea "Notes (comments, dates, special requests)" at bounding box center [349, 179] width 200 height 23
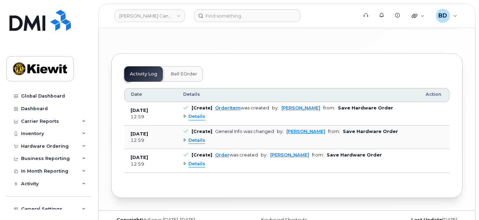
scroll to position [421, 0]
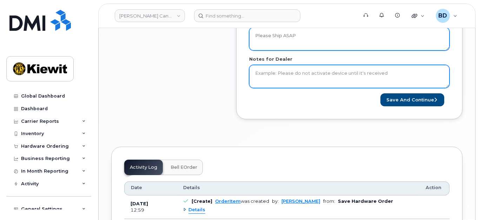
type textarea "Please Ship ASAP"
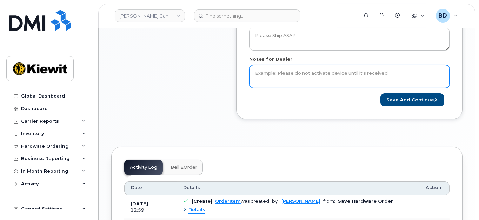
click at [270, 77] on textarea "Notes for Dealer" at bounding box center [349, 76] width 200 height 23
type textarea "Please Ship ASAP"
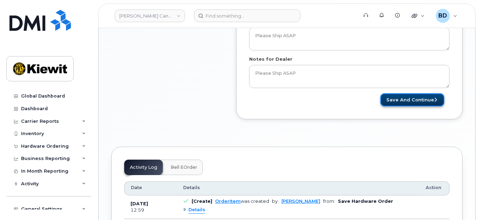
click at [410, 97] on button "Save and Continue" at bounding box center [412, 99] width 64 height 13
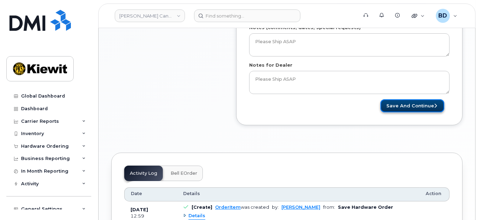
click at [422, 103] on button "Save and Continue" at bounding box center [412, 105] width 64 height 13
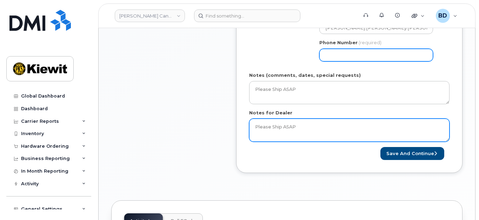
scroll to position [321, 0]
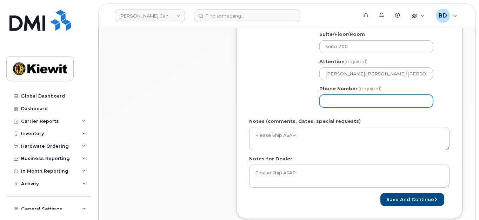
click at [332, 98] on input "Phone Number" at bounding box center [376, 101] width 114 height 13
type input "7"
type input "877772770"
select select
type input "8777727707"
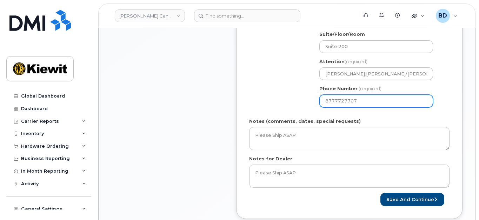
select select
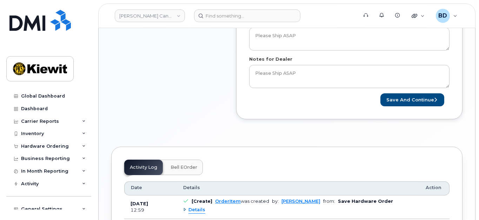
scroll to position [415, 0]
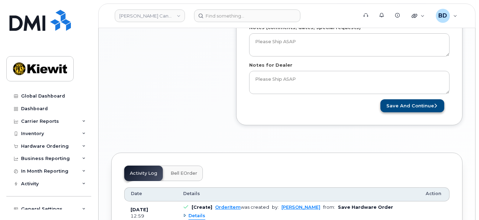
type input "8777727706"
click at [411, 103] on button "Save and Continue" at bounding box center [412, 105] width 64 height 13
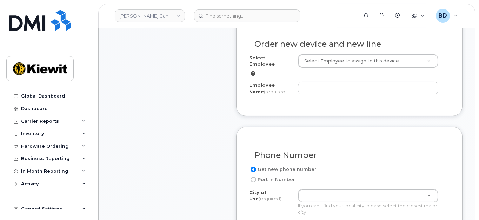
scroll to position [281, 0]
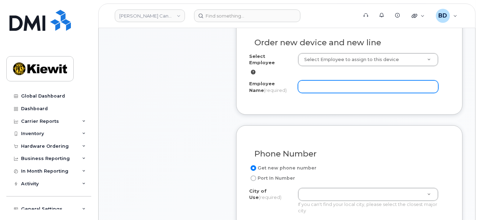
click at [311, 80] on input "Employee Name (required)" at bounding box center [368, 86] width 140 height 13
paste input "Rudra Ray"
type input "Rudra Ray"
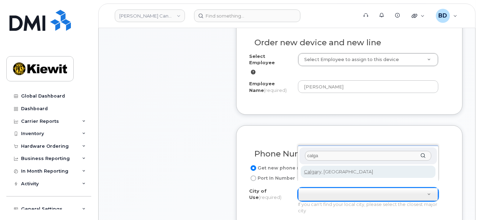
type input "calga"
type input "88"
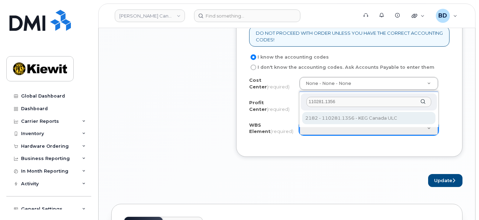
scroll to position [655, 0]
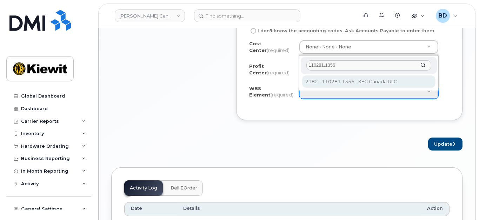
type input "110281.1356"
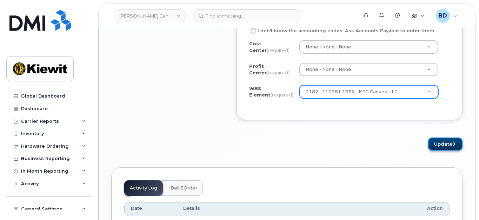
click at [441, 148] on button "Update" at bounding box center [445, 144] width 34 height 13
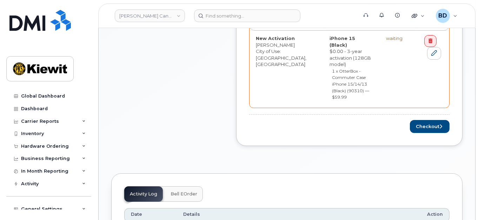
scroll to position [374, 0]
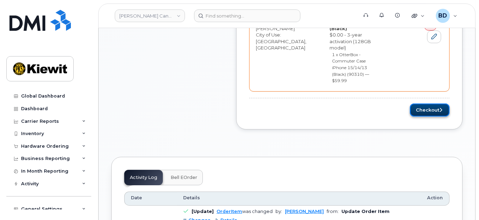
click at [429, 104] on button "Checkout" at bounding box center [430, 110] width 40 height 13
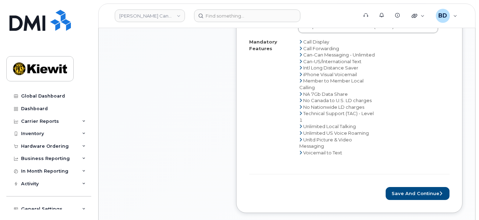
scroll to position [468, 0]
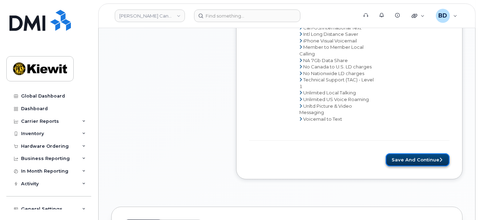
click at [397, 154] on button "Save and Continue" at bounding box center [418, 159] width 64 height 13
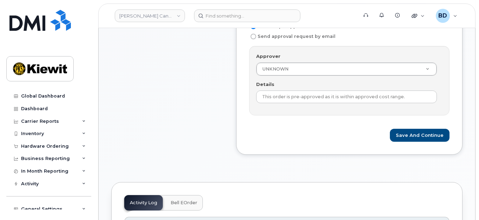
scroll to position [234, 0]
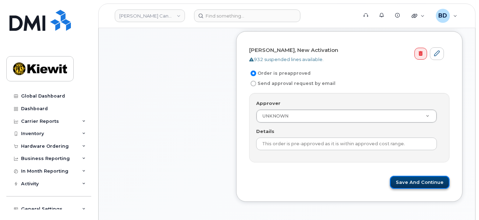
click at [406, 179] on button "Save and Continue" at bounding box center [420, 182] width 60 height 13
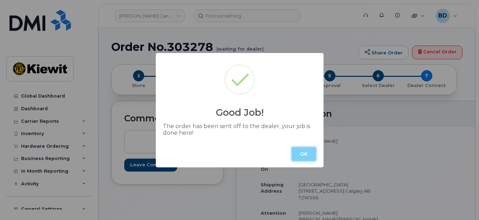
drag, startPoint x: 310, startPoint y: 153, endPoint x: 223, endPoint y: 68, distance: 121.8
click at [310, 154] on button "OK" at bounding box center [304, 154] width 25 height 14
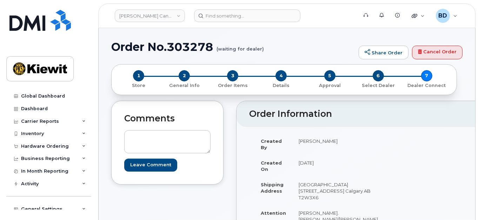
click at [192, 45] on h1 "Order No.303278 (waiting for dealer)" at bounding box center [233, 47] width 244 height 12
copy h1 "303278"
click at [156, 17] on link "Kiewit Canada Inc" at bounding box center [150, 15] width 70 height 13
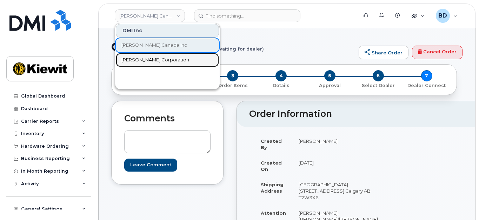
drag, startPoint x: 148, startPoint y: 60, endPoint x: 137, endPoint y: 63, distance: 11.1
click at [148, 60] on span "[PERSON_NAME] Corporation" at bounding box center [155, 59] width 68 height 7
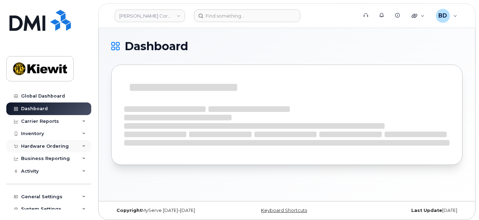
click at [82, 146] on icon at bounding box center [84, 147] width 4 height 4
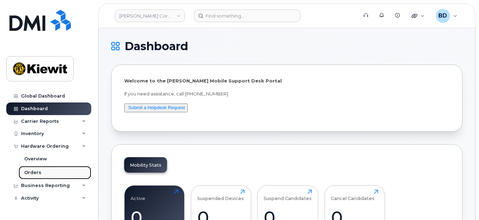
click at [46, 175] on link "Orders" at bounding box center [55, 172] width 73 height 13
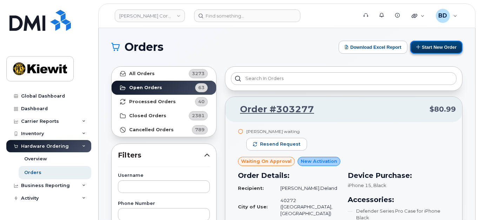
click at [427, 48] on button "Start New Order" at bounding box center [436, 47] width 52 height 13
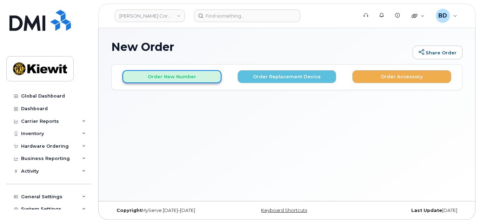
click at [181, 77] on button "Order New Number" at bounding box center [171, 76] width 99 height 13
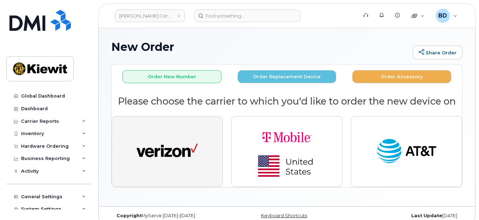
click at [177, 152] on img "button" at bounding box center [167, 152] width 61 height 32
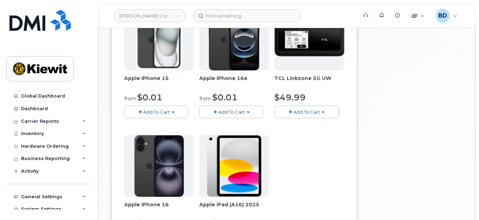
scroll to position [140, 0]
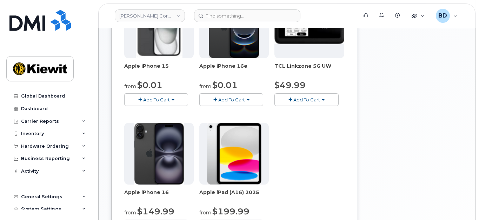
click at [148, 98] on span "Add To Cart" at bounding box center [156, 100] width 27 height 6
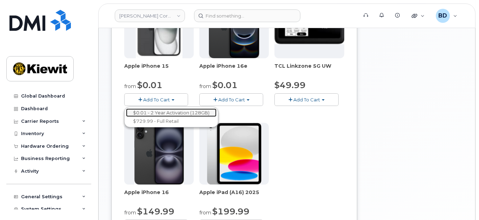
click at [172, 111] on link "$0.01 - 2 Year Activation (128GB)" at bounding box center [171, 112] width 91 height 9
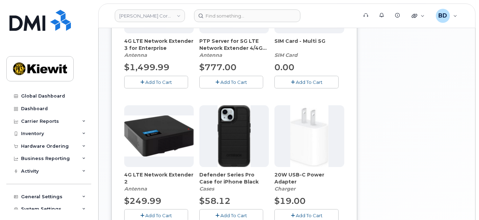
scroll to position [297, 0]
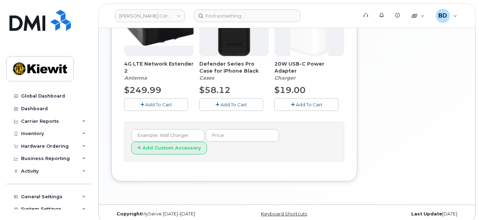
drag, startPoint x: 216, startPoint y: 100, endPoint x: 224, endPoint y: 100, distance: 7.7
click at [216, 100] on button "Add To Cart" at bounding box center [231, 104] width 64 height 12
click at [298, 103] on span "Add To Cart" at bounding box center [309, 105] width 27 height 6
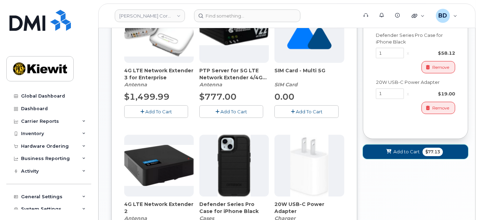
click at [419, 153] on button "Add to Cart $77.13" at bounding box center [415, 152] width 105 height 14
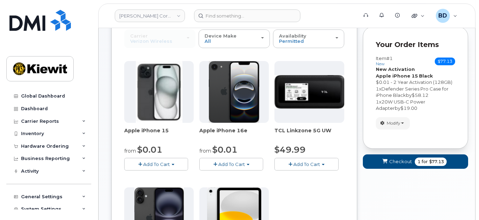
scroll to position [56, 0]
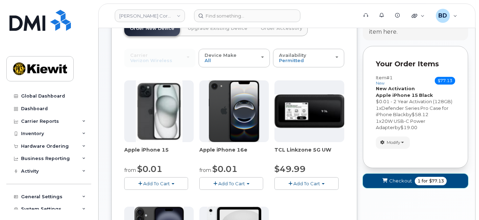
click at [411, 184] on button "Checkout 1 for $77.13" at bounding box center [415, 181] width 105 height 14
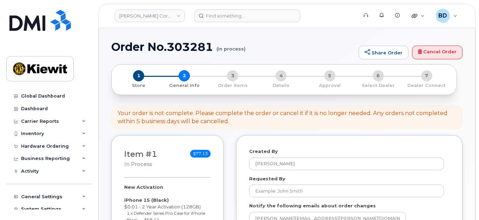
select select
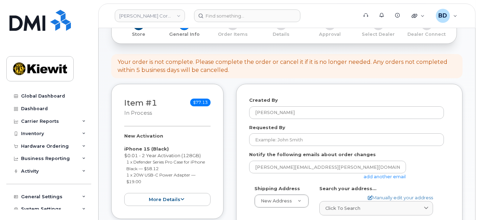
scroll to position [93, 0]
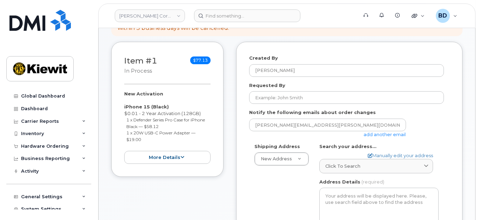
click at [378, 134] on link "add another email" at bounding box center [385, 135] width 42 height 6
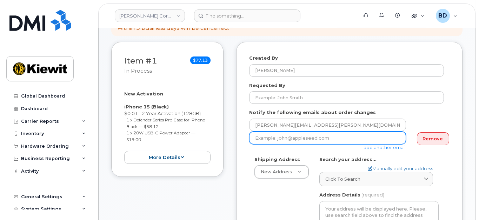
click at [290, 138] on input "email" at bounding box center [327, 138] width 157 height 13
paste input "[PERSON_NAME][EMAIL_ADDRESS][PERSON_NAME][DOMAIN_NAME]"
type input "[PERSON_NAME][EMAIL_ADDRESS][PERSON_NAME][DOMAIN_NAME]"
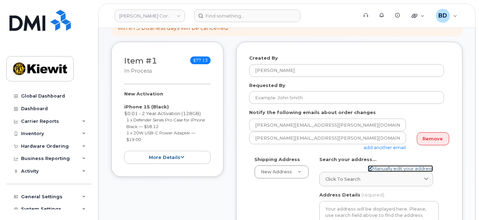
click at [374, 165] on link "Manually edit your address" at bounding box center [400, 168] width 65 height 7
select select
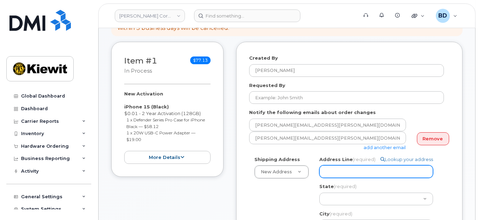
click at [335, 169] on input "Address Line (required)" at bounding box center [376, 171] width 114 height 13
paste input "4650 Business Center Dr"
select select
type input "4650 Business Center Dr"
select select
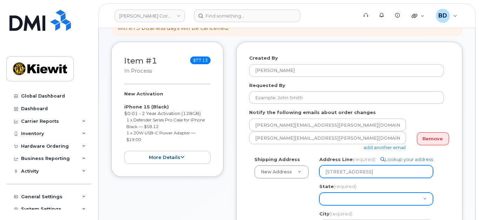
type input "4650 Business Center Dr."
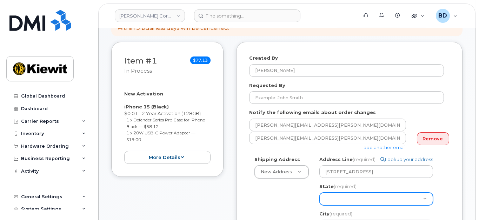
click at [330, 202] on select "Alabama Alaska American Samoa Arizona Arkansas California Colorado Connecticut …" at bounding box center [376, 199] width 114 height 13
select select "CA"
click at [319, 193] on select "Alabama Alaska American Samoa Arizona Arkansas California Colorado Connecticut …" at bounding box center [376, 199] width 114 height 13
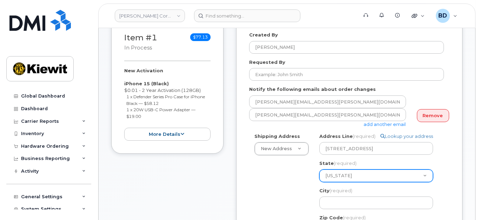
scroll to position [140, 0]
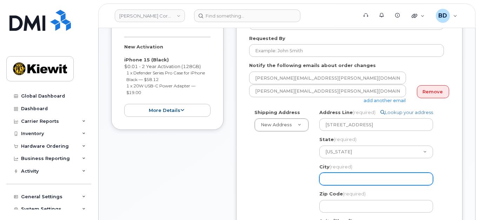
click at [343, 178] on input "City (required)" at bounding box center [376, 179] width 114 height 13
select select
type input "F"
select select
type input "Fa"
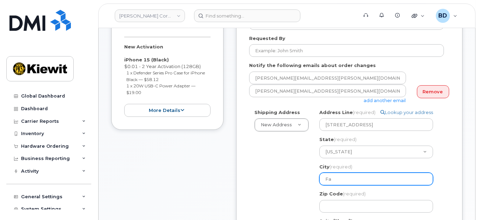
select select
type input "Fai"
select select
type input "Fair"
select select
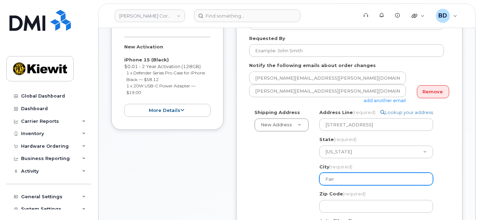
type input "Fairf"
select select
type input "Fairfi"
select select
type input "Fairfie"
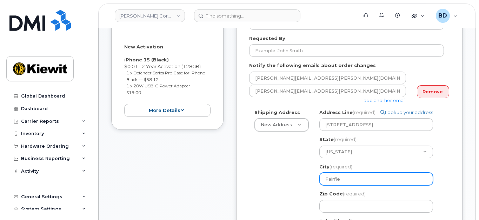
select select
type input "Fairfiel"
select select
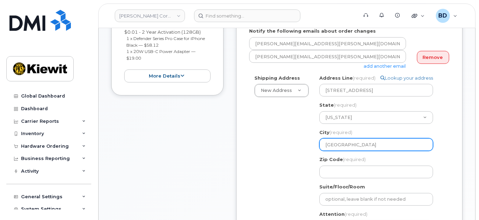
scroll to position [187, 0]
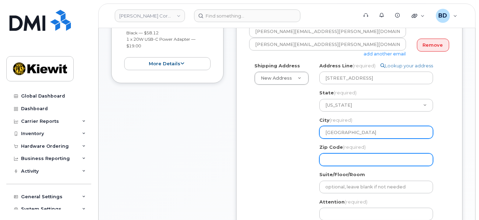
type input "Fairfield"
click at [341, 154] on input "Zip Code (required)" at bounding box center [376, 159] width 114 height 13
select select
type input "9"
select select
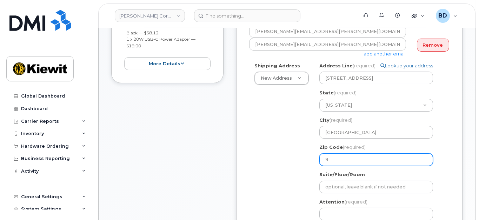
type input "94"
select select
type input "945"
select select
type input "9453"
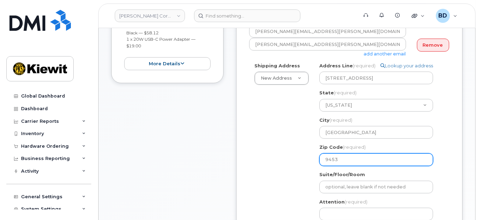
select select
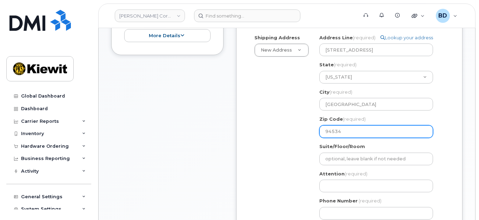
scroll to position [234, 0]
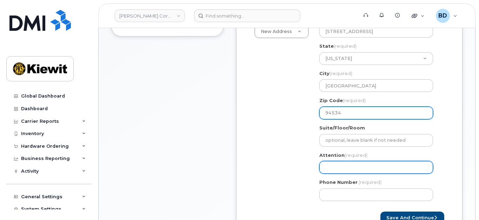
type input "94534"
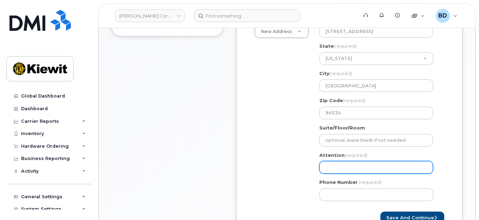
drag, startPoint x: 327, startPoint y: 169, endPoint x: 188, endPoint y: 154, distance: 140.1
click at [327, 169] on input "Attention (required)" at bounding box center [376, 167] width 114 height 13
click at [332, 168] on input "Attention (required)" at bounding box center [376, 167] width 114 height 13
paste input "jesse.jardin"
select select
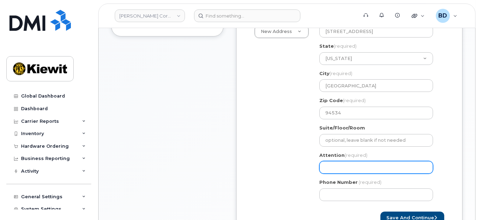
type input "jesse.jardin"
select select
type input "jesse.jardin/"
click at [380, 167] on input "jesse.jardin/" at bounding box center [376, 167] width 114 height 13
paste input "Tamanna Patel"
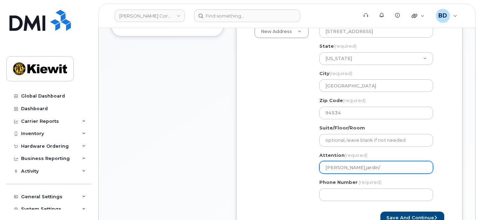
select select
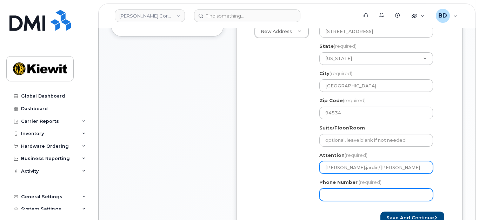
type input "jesse.jardin/Tamanna Patel"
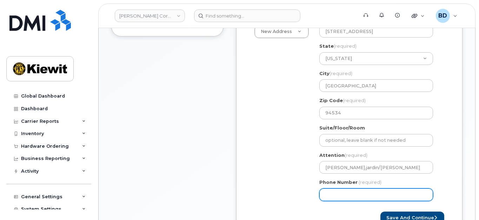
click at [349, 198] on input "Phone Number" at bounding box center [376, 194] width 114 height 13
type input "8777727707"
select select
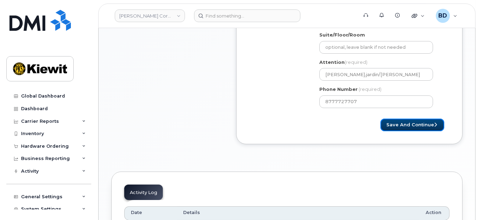
scroll to position [331, 0]
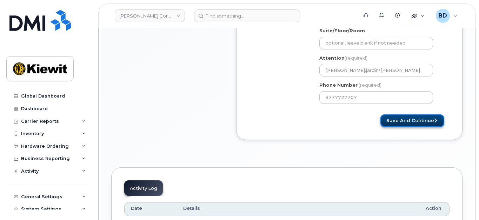
click at [411, 116] on button "Save and Continue" at bounding box center [412, 120] width 64 height 13
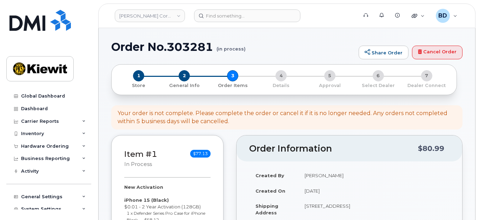
select select
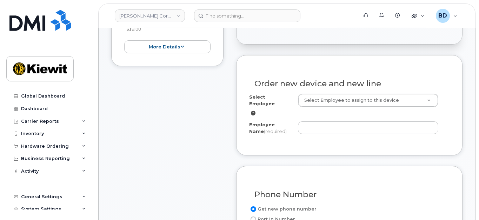
scroll to position [234, 0]
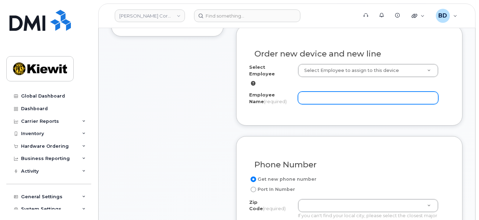
click at [335, 92] on input "Employee Name (required)" at bounding box center [368, 98] width 140 height 13
paste input "[PERSON_NAME]"
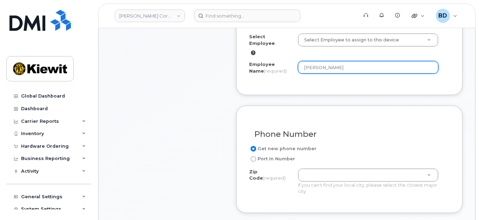
scroll to position [281, 0]
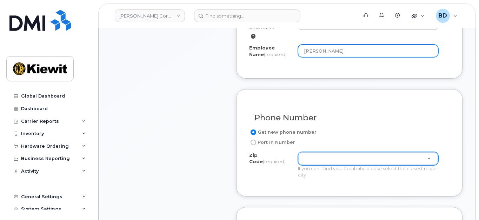
type input "[PERSON_NAME]"
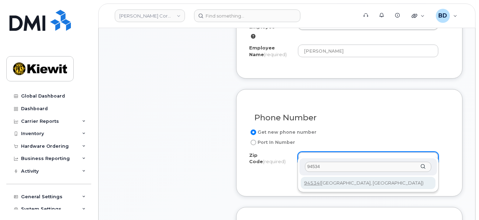
type input "94534"
type input "94534 ([GEOGRAPHIC_DATA], [GEOGRAPHIC_DATA])"
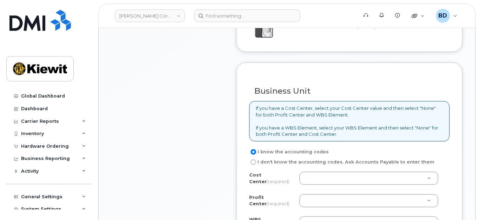
scroll to position [580, 0]
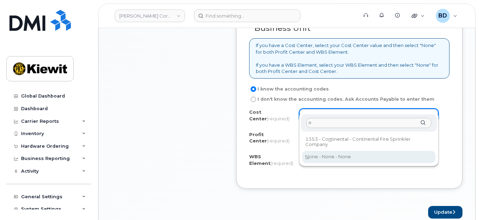
type input "n"
type input "None"
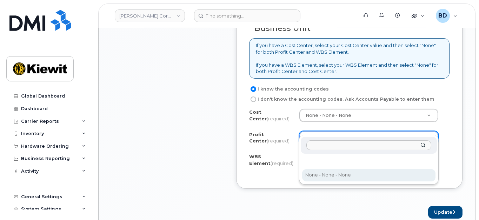
select select "None"
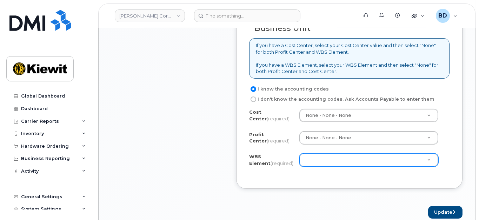
drag, startPoint x: 322, startPoint y: 141, endPoint x: 322, endPoint y: 145, distance: 3.6
click at [322, 142] on div "Cost Center (required) None - None - None None Profit Center (required) None - …" at bounding box center [349, 142] width 200 height 67
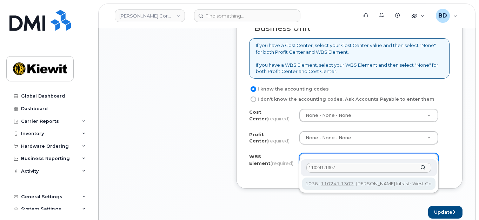
type input "110241.1307"
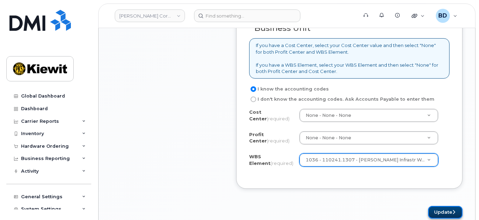
click at [431, 206] on button "Update" at bounding box center [445, 212] width 34 height 13
click at [433, 206] on div "Please wait..." at bounding box center [349, 212] width 226 height 13
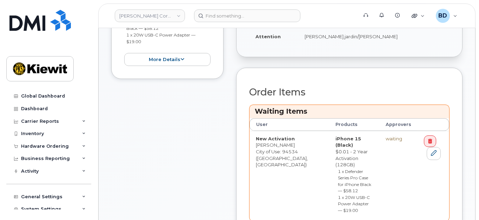
scroll to position [281, 0]
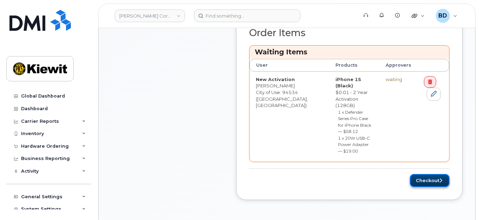
click at [418, 174] on button "Checkout" at bounding box center [430, 180] width 40 height 13
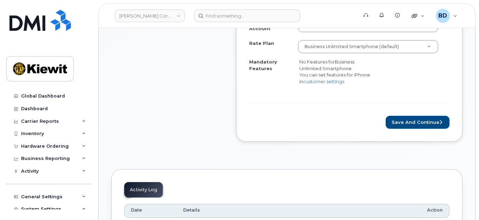
scroll to position [281, 0]
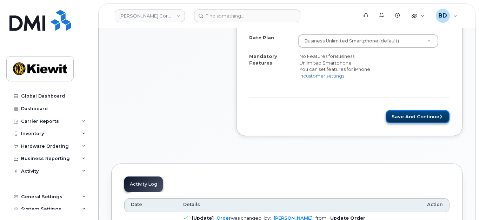
click at [420, 111] on button "Save and Continue" at bounding box center [418, 116] width 64 height 13
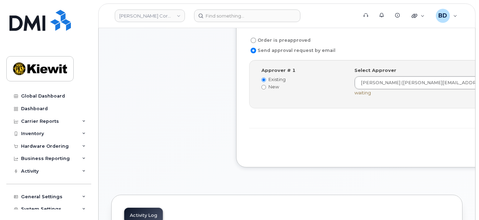
scroll to position [234, 0]
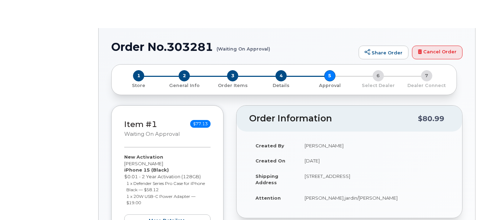
radio input "true"
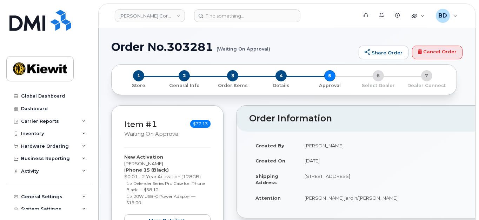
click at [185, 45] on h1 "Order No.303281 (Waiting On Approval)" at bounding box center [233, 47] width 244 height 12
copy h1 "303281"
